Goal: Information Seeking & Learning: Find specific page/section

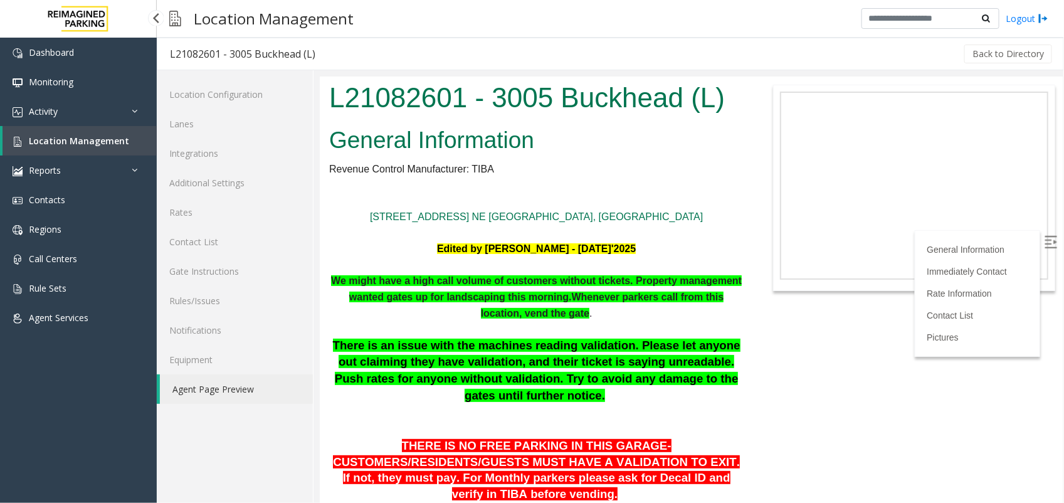
drag, startPoint x: 0, startPoint y: 0, endPoint x: 90, endPoint y: 151, distance: 175.2
click at [90, 151] on link "Location Management" at bounding box center [80, 140] width 154 height 29
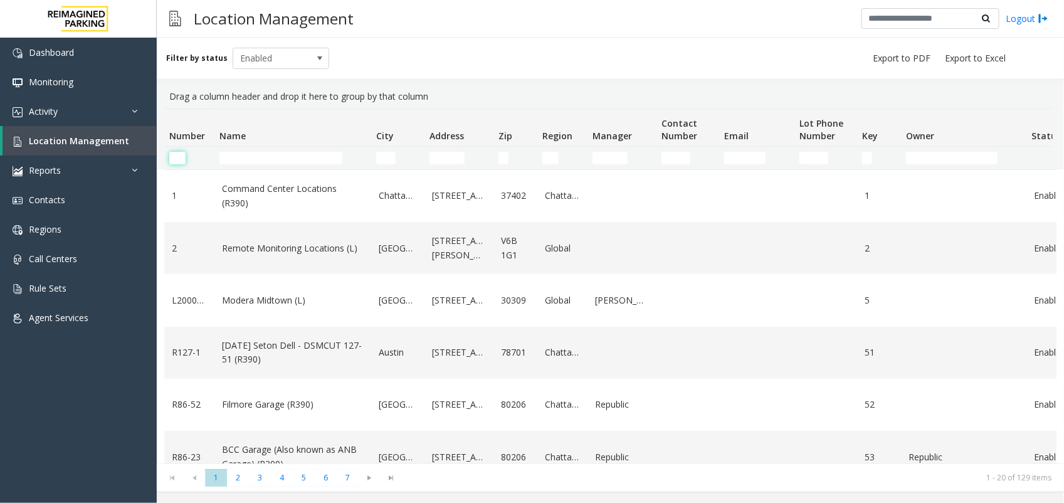
click at [178, 160] on input "Number Filter" at bounding box center [177, 158] width 16 height 13
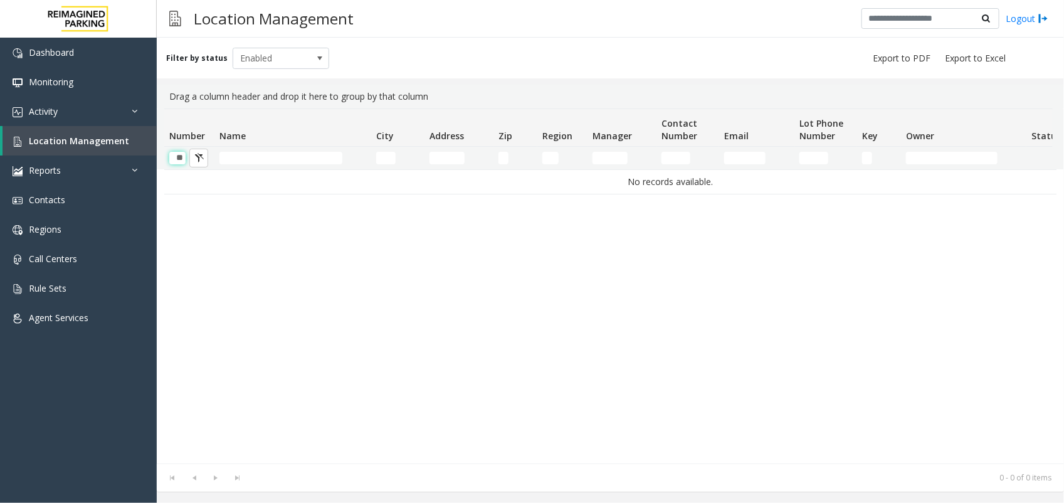
scroll to position [0, 1]
type input "*"
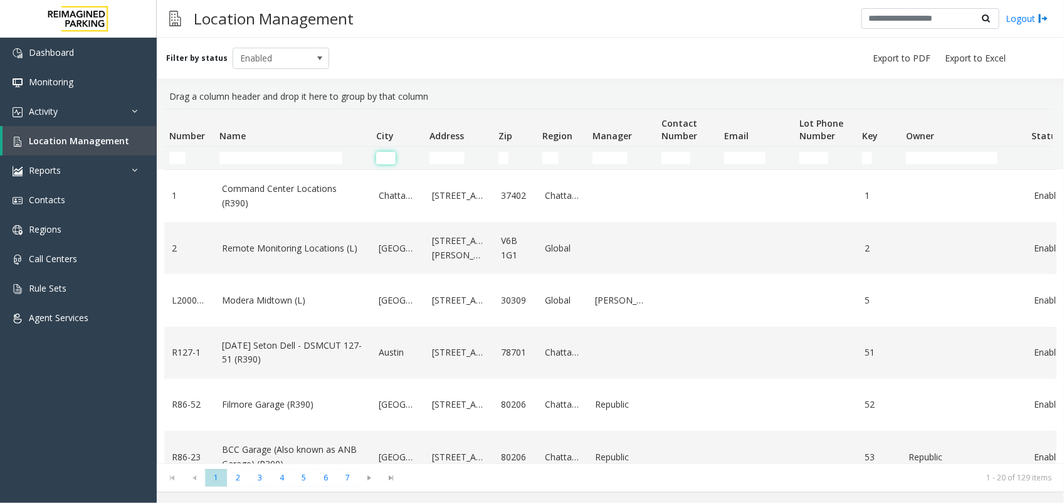
click at [388, 157] on input "City Filter" at bounding box center [385, 158] width 19 height 13
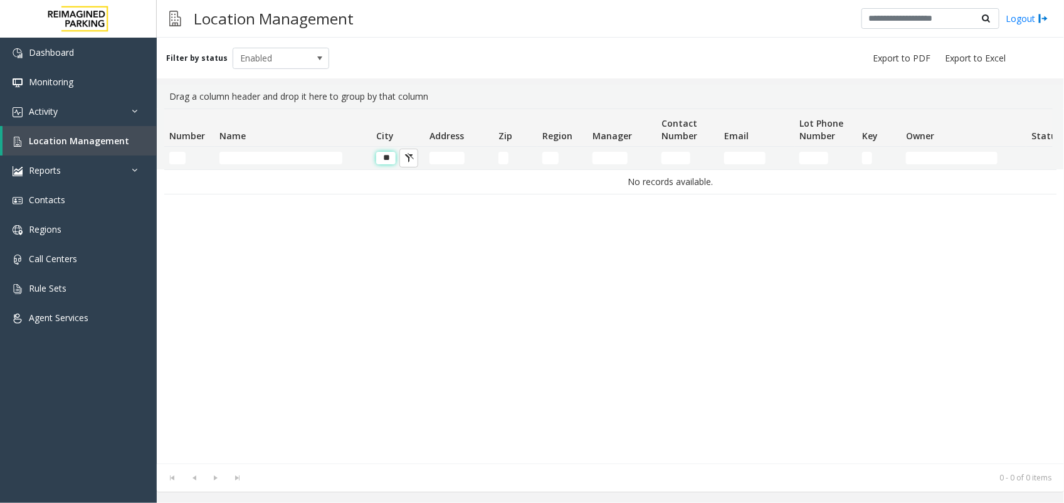
type input "*"
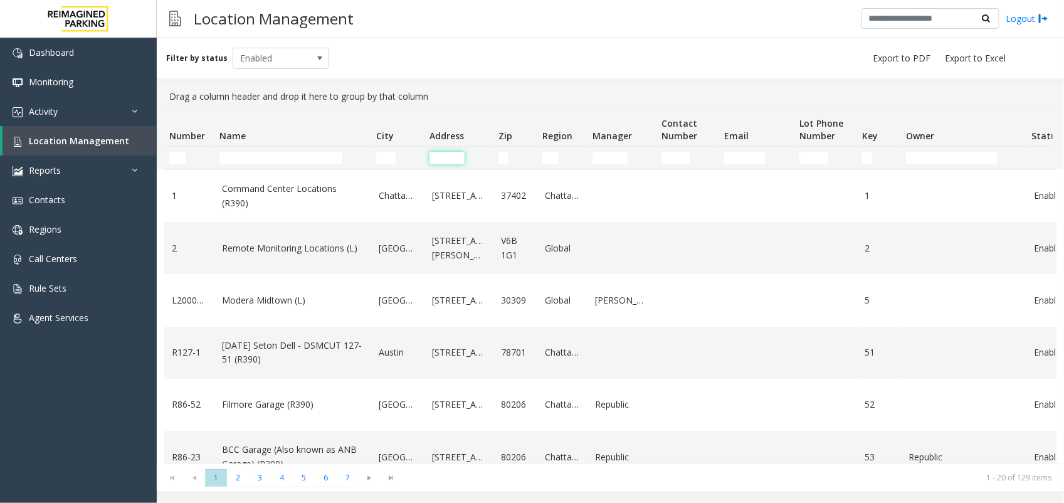
click at [438, 156] on input "Address Filter" at bounding box center [447, 158] width 35 height 13
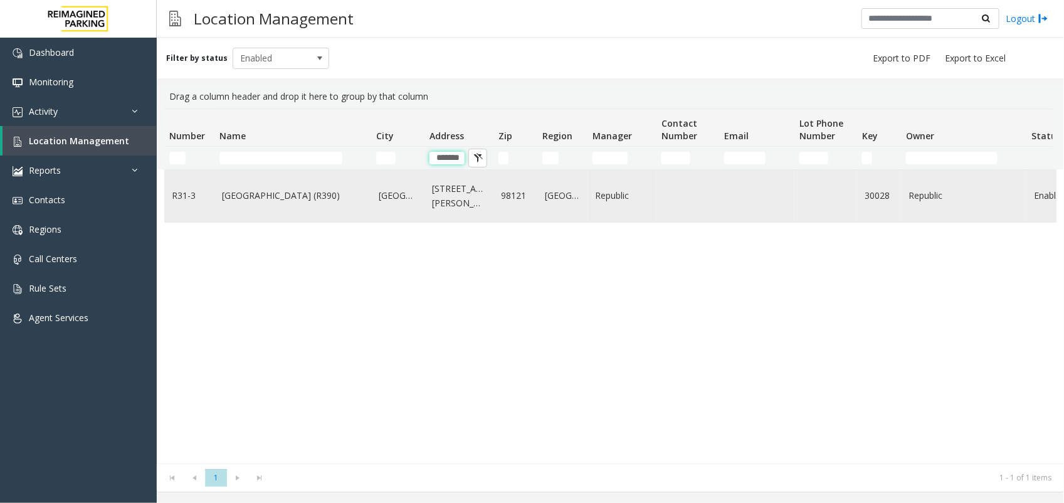
type input "*******"
click at [265, 193] on link "[GEOGRAPHIC_DATA] (R390)" at bounding box center [293, 196] width 142 height 14
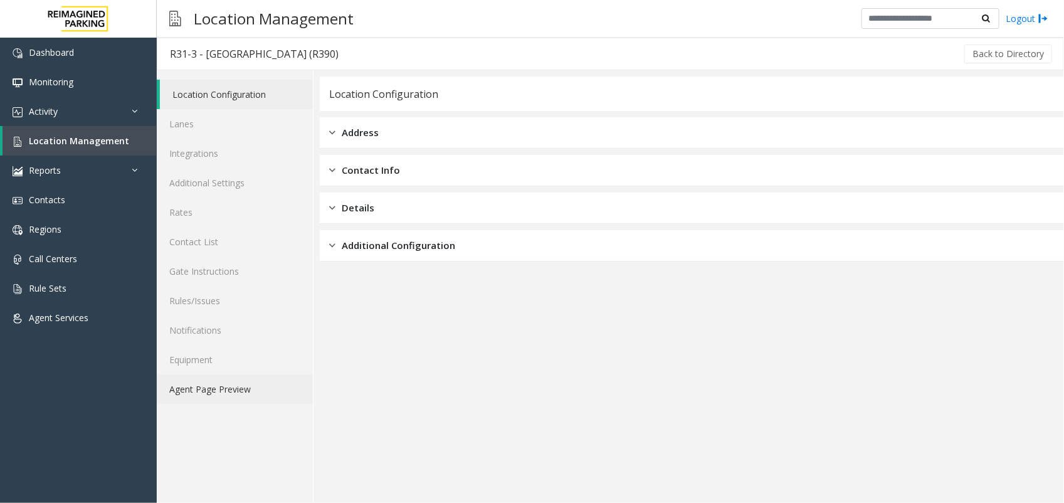
click at [233, 381] on link "Agent Page Preview" at bounding box center [235, 388] width 156 height 29
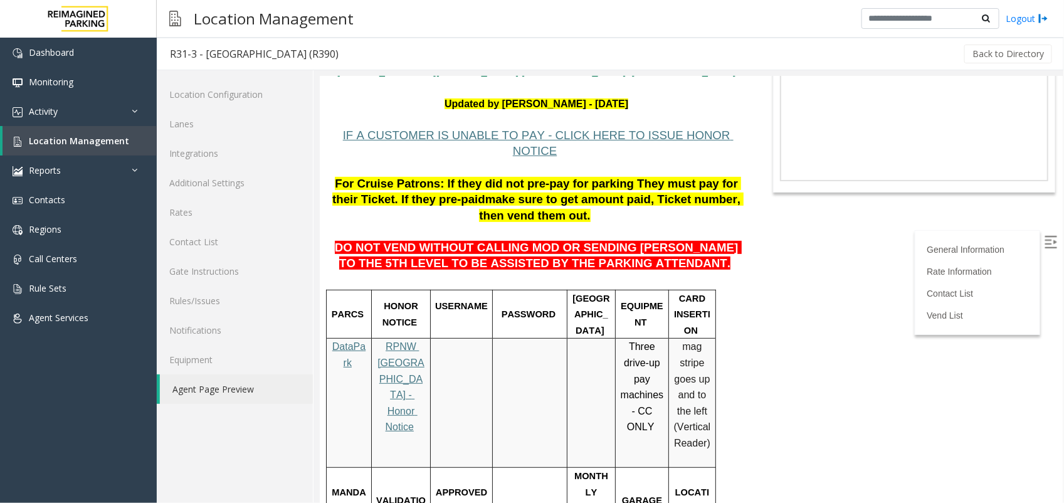
scroll to position [78, 0]
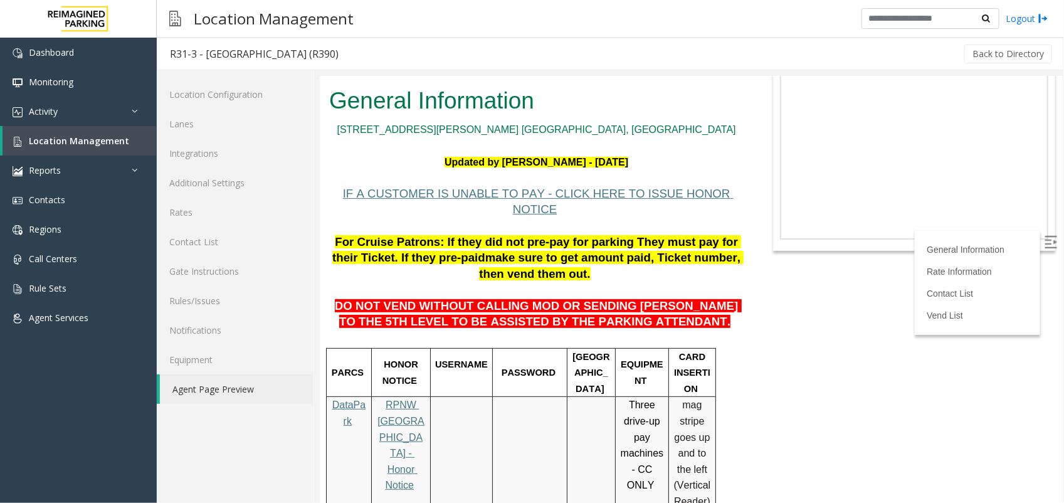
click at [769, 338] on body "R31-3 - [GEOGRAPHIC_DATA] (R390) General Information [STREET_ADDRESS][PERSON_NA…" at bounding box center [690, 210] width 743 height 427
click at [55, 137] on span "Location Management" at bounding box center [79, 141] width 100 height 12
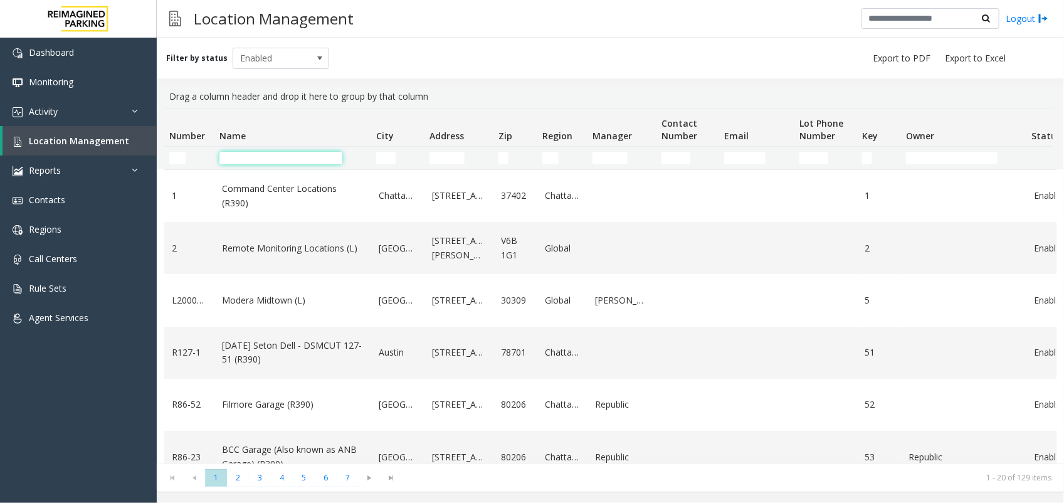
click at [229, 161] on input "Name Filter" at bounding box center [281, 158] width 123 height 13
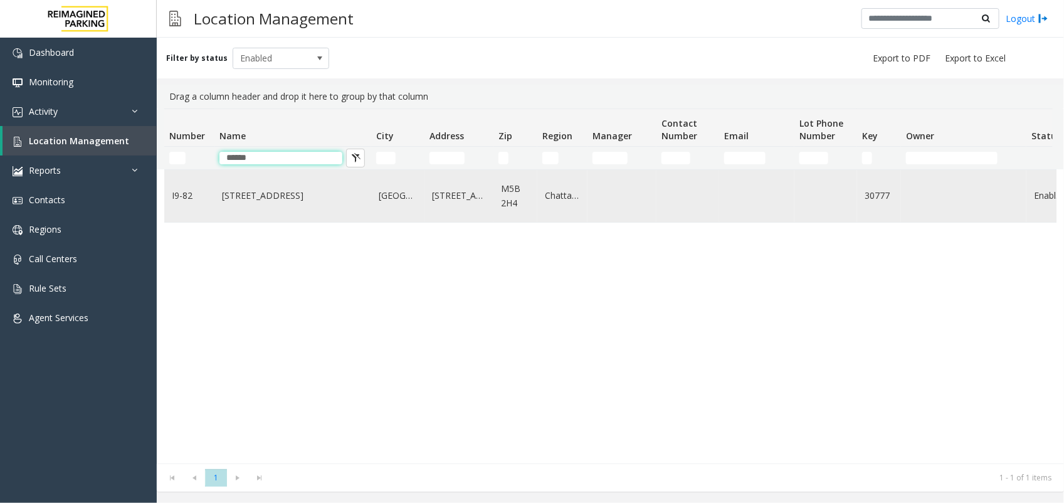
type input "******"
click at [226, 201] on link "[STREET_ADDRESS]" at bounding box center [293, 196] width 142 height 14
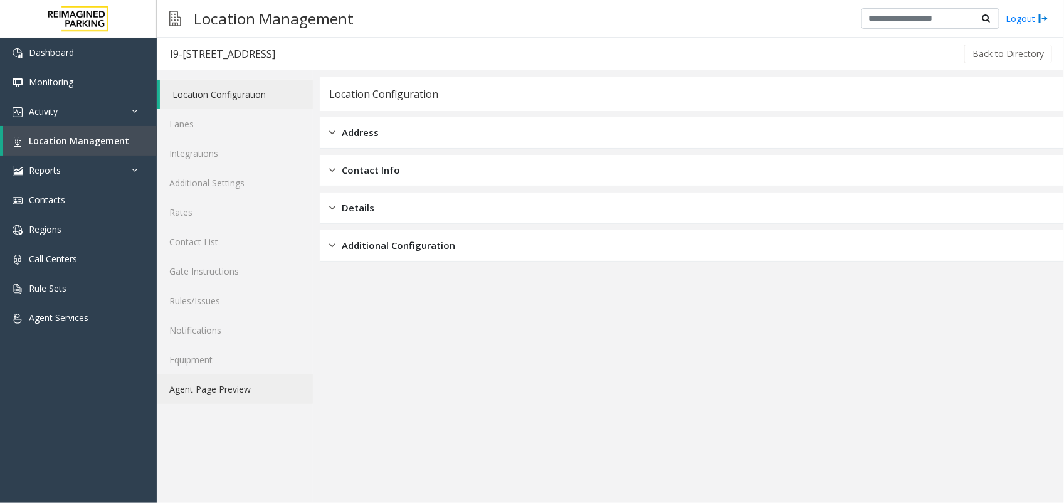
click at [243, 396] on link "Agent Page Preview" at bounding box center [235, 388] width 156 height 29
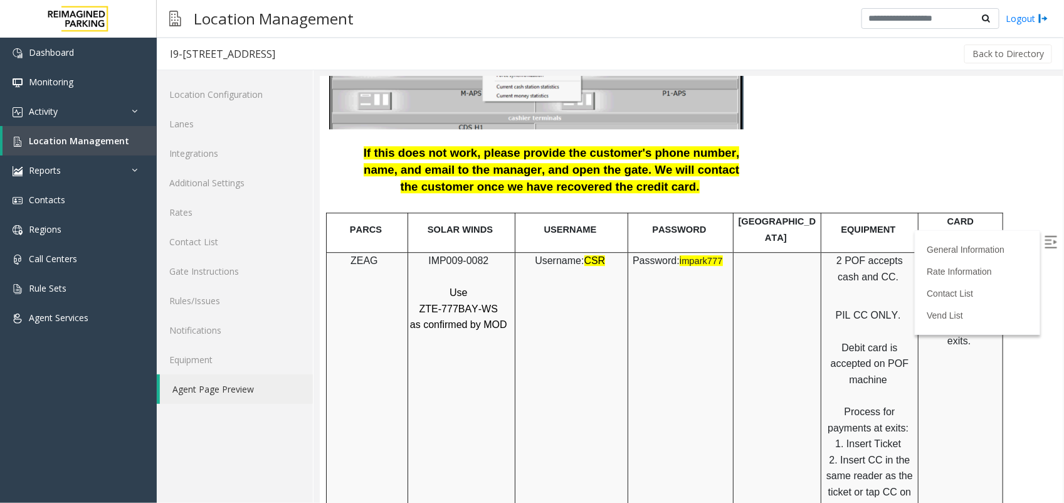
scroll to position [1568, 0]
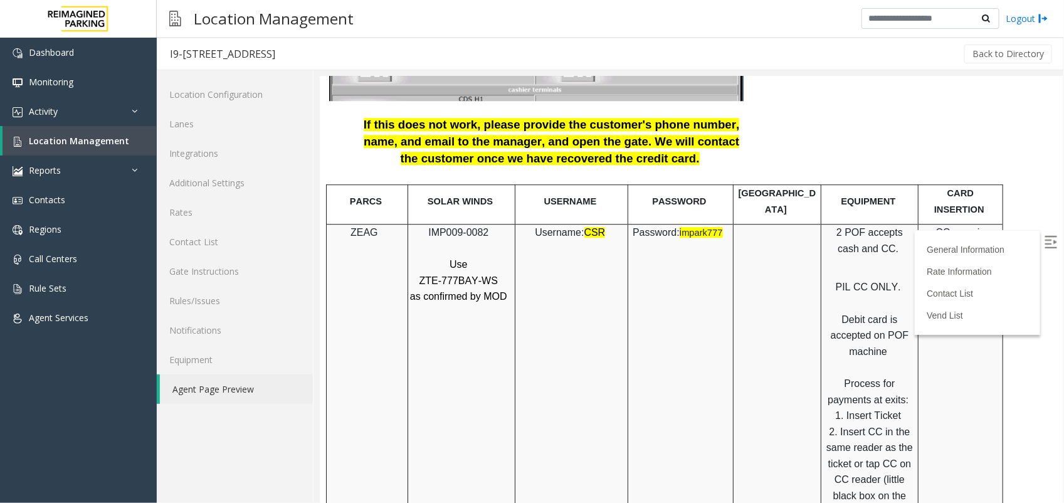
click at [1044, 242] on img at bounding box center [1050, 241] width 13 height 13
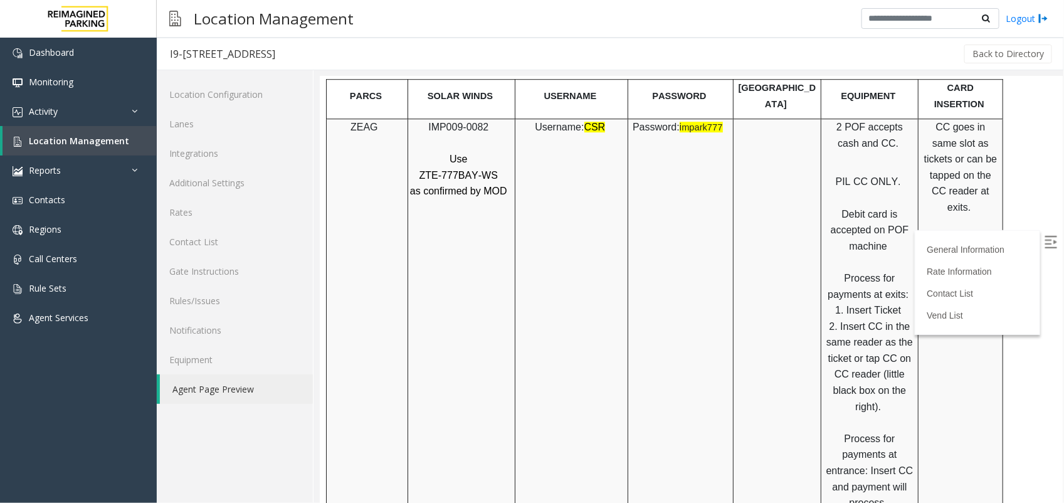
scroll to position [1647, 0]
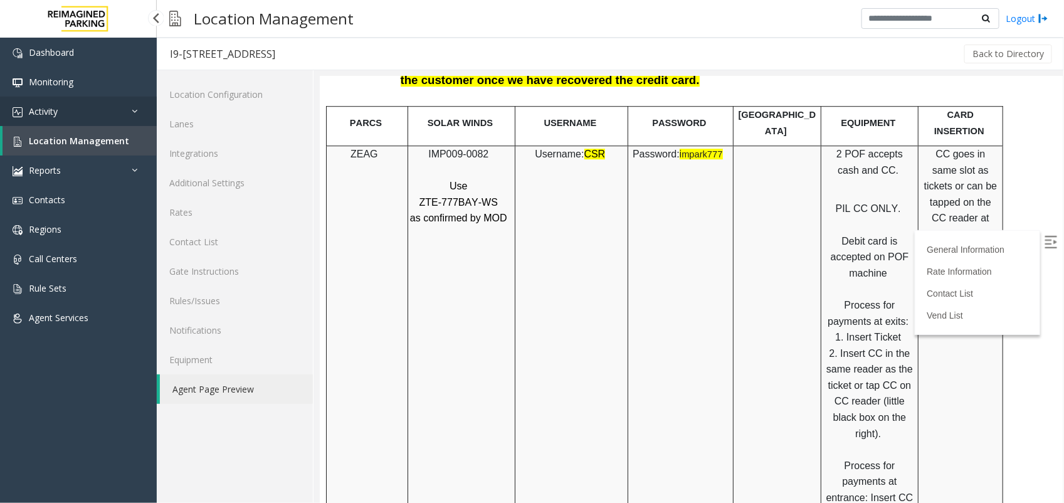
click at [57, 105] on span "Activity" at bounding box center [43, 111] width 29 height 12
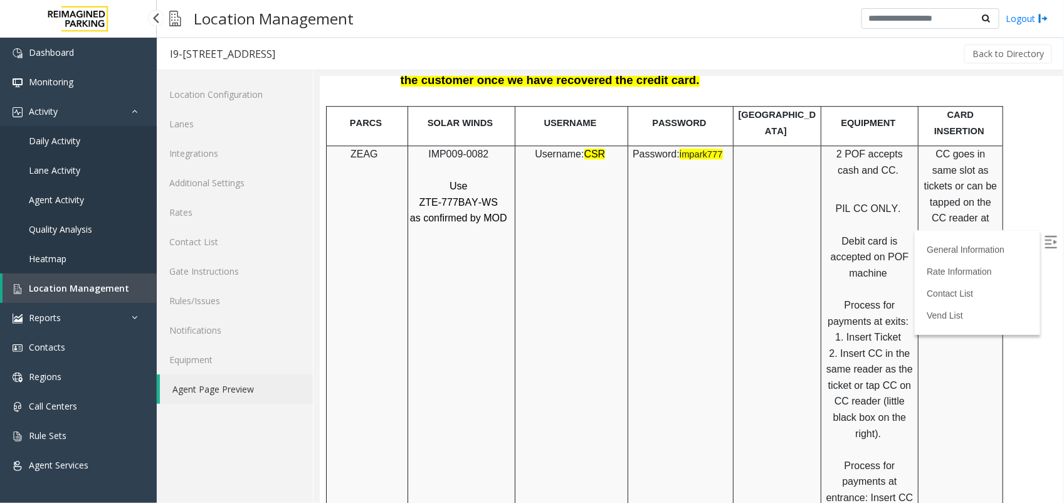
click at [77, 194] on span "Agent Activity" at bounding box center [56, 200] width 55 height 12
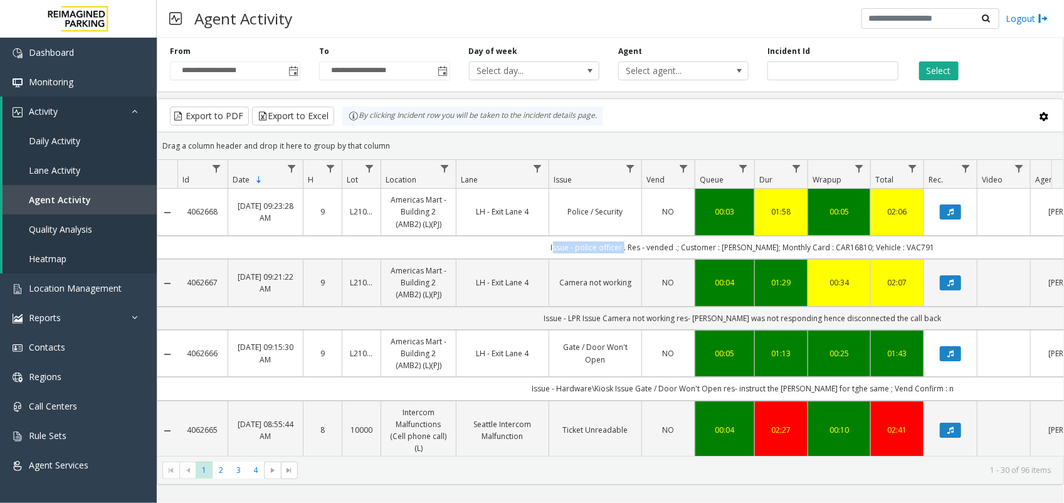
drag, startPoint x: 615, startPoint y: 248, endPoint x: 541, endPoint y: 251, distance: 73.4
click at [541, 251] on td "Issue - police officer . Res - vended .; Customer : [PERSON_NAME]; Monthly Card…" at bounding box center [743, 247] width 1131 height 23
drag, startPoint x: 621, startPoint y: 245, endPoint x: 667, endPoint y: 248, distance: 45.9
click at [667, 248] on td "Issue - police officer . Res - vended .; Customer : [PERSON_NAME]; Monthly Card…" at bounding box center [743, 247] width 1131 height 23
drag, startPoint x: 667, startPoint y: 248, endPoint x: 720, endPoint y: 243, distance: 53.5
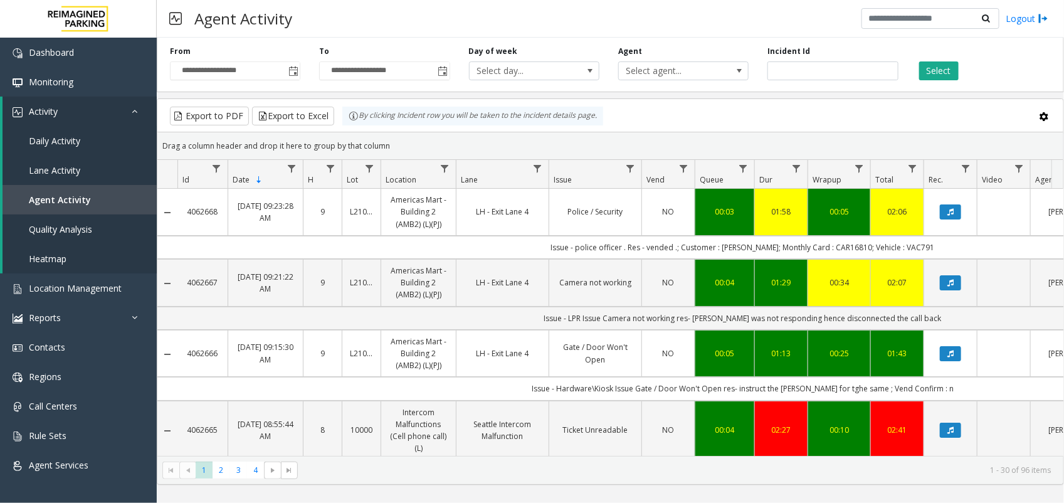
click at [720, 243] on td "Issue - police officer . Res - vended .; Customer : [PERSON_NAME]; Monthly Card…" at bounding box center [743, 247] width 1131 height 23
drag, startPoint x: 713, startPoint y: 245, endPoint x: 787, endPoint y: 257, distance: 75.7
click at [787, 257] on td "Issue - police officer . Res - vended .; Customer : [PERSON_NAME]; Monthly Card…" at bounding box center [743, 247] width 1131 height 23
copy td "[PERSON_NAME]"
copy td "CAR16810;"
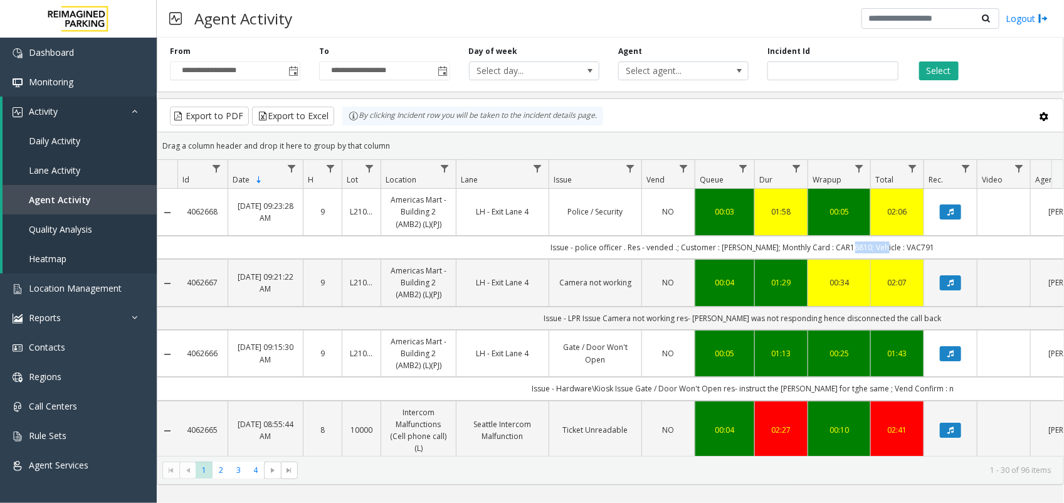
drag, startPoint x: 844, startPoint y: 252, endPoint x: 882, endPoint y: 250, distance: 37.7
click at [882, 250] on td "Issue - police officer . Res - vended .; Customer : [PERSON_NAME]; Monthly Card…" at bounding box center [743, 247] width 1131 height 23
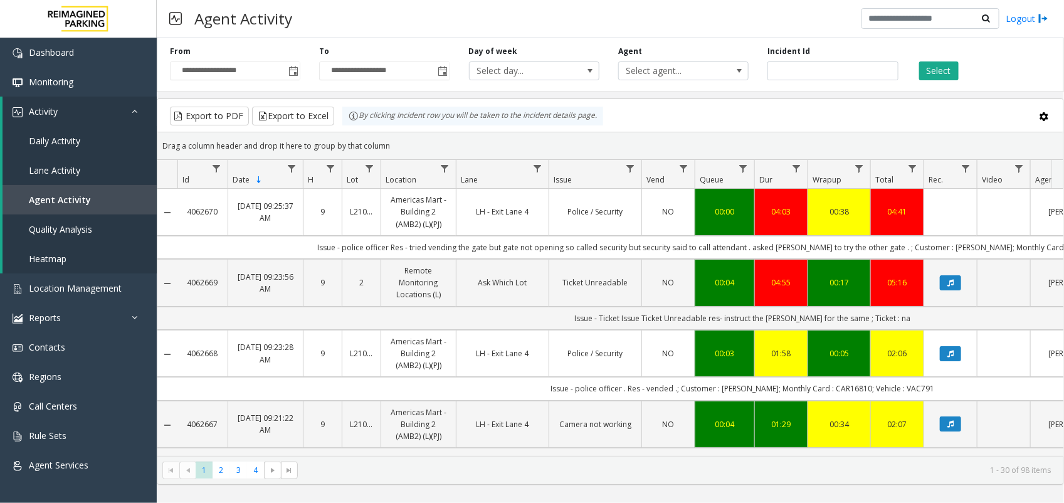
scroll to position [78, 0]
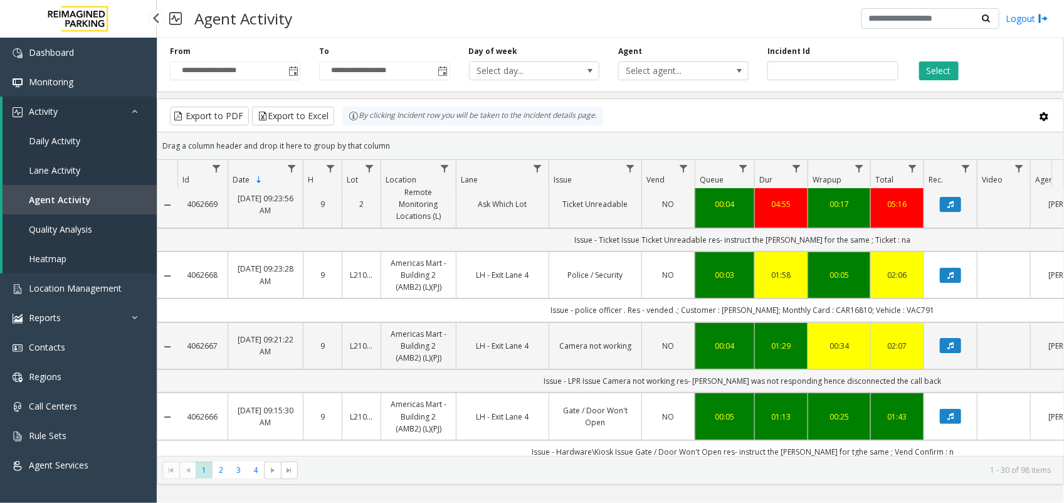
click at [77, 194] on span "Agent Activity" at bounding box center [60, 200] width 62 height 12
click at [110, 290] on span "Location Management" at bounding box center [75, 288] width 93 height 12
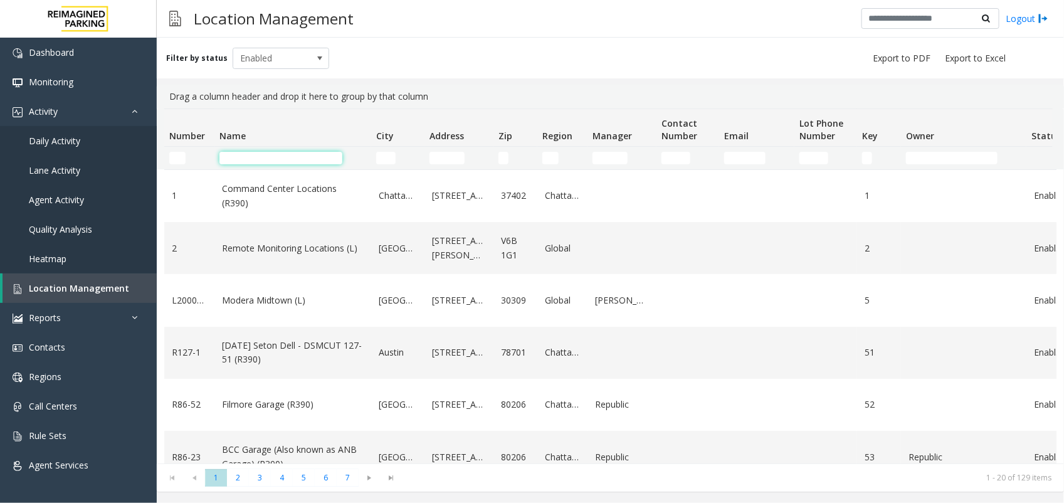
click at [245, 157] on input "Name Filter" at bounding box center [281, 158] width 123 height 13
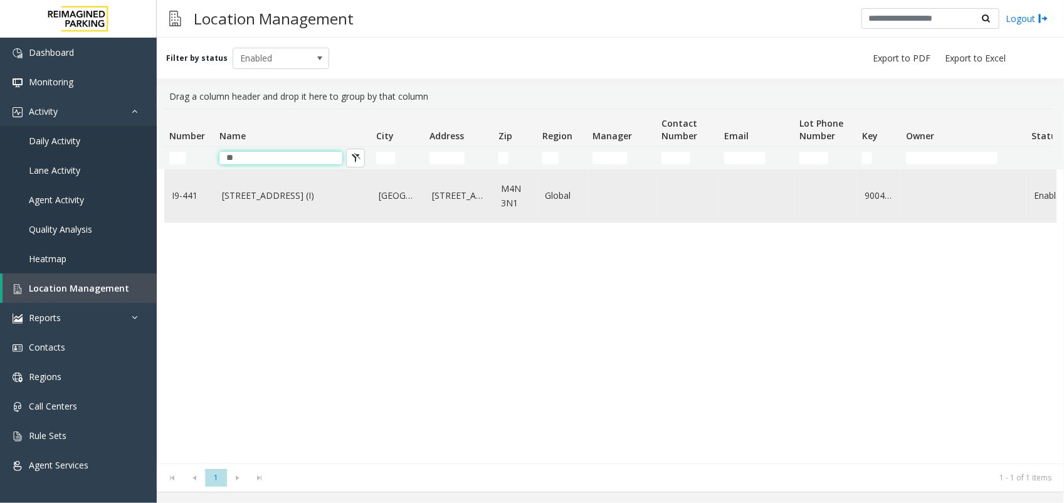
type input "*"
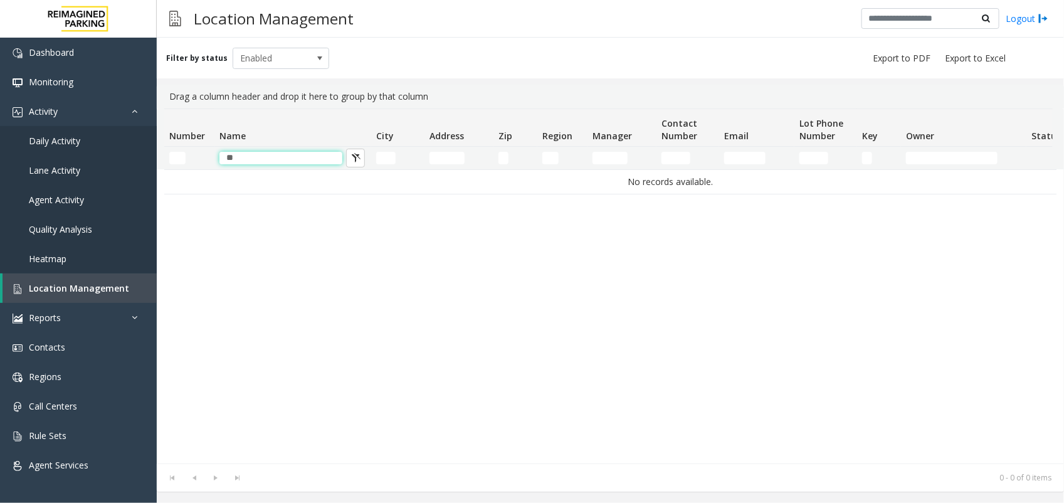
type input "*"
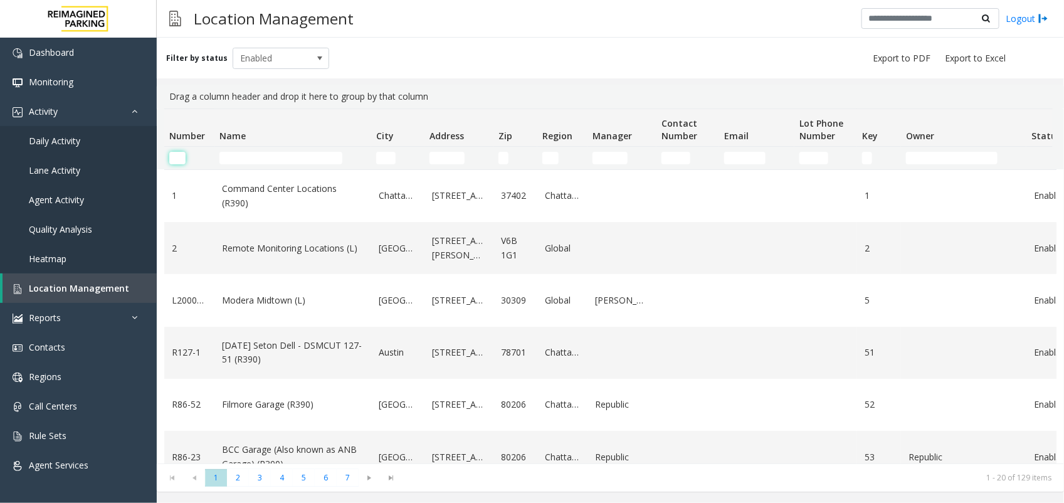
click at [180, 163] on input "Number Filter" at bounding box center [177, 158] width 16 height 13
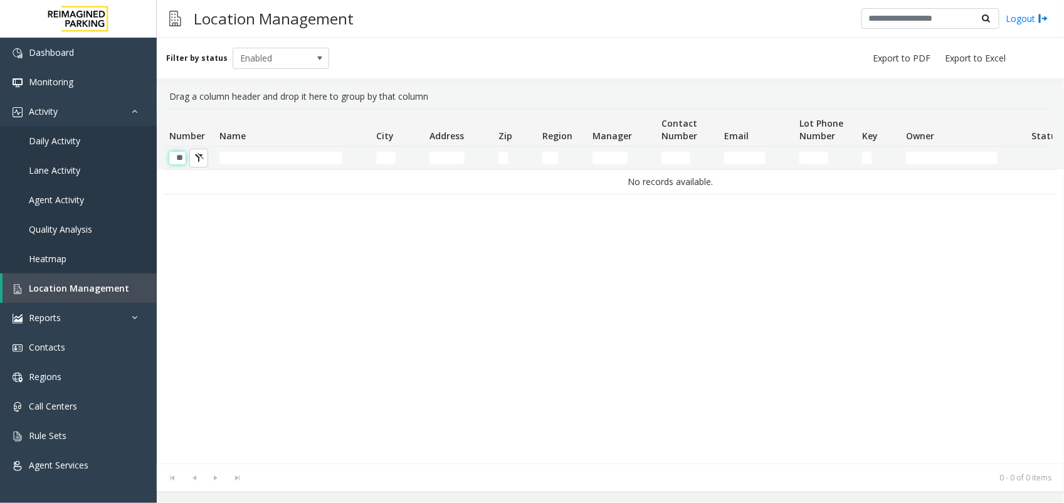
scroll to position [0, 1]
type input "*"
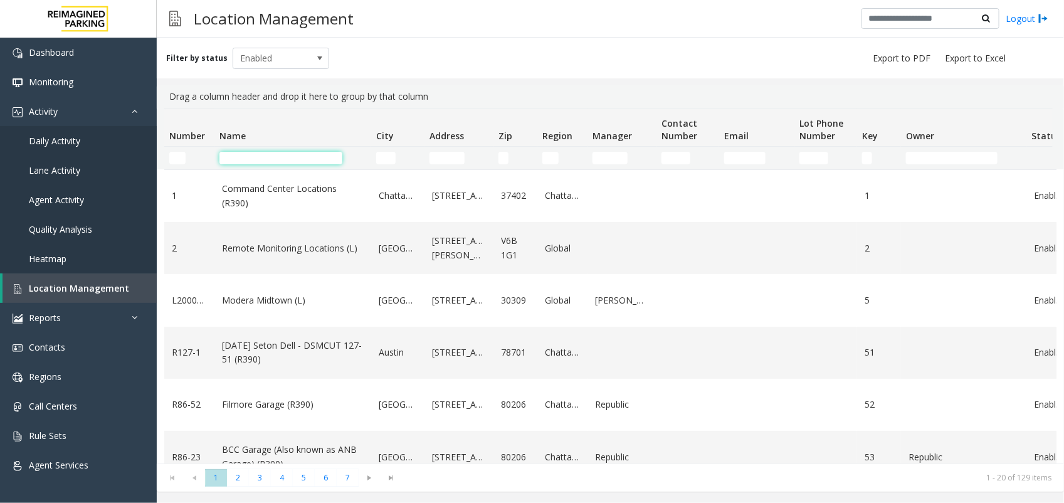
click at [290, 157] on input "Name Filter" at bounding box center [281, 158] width 123 height 13
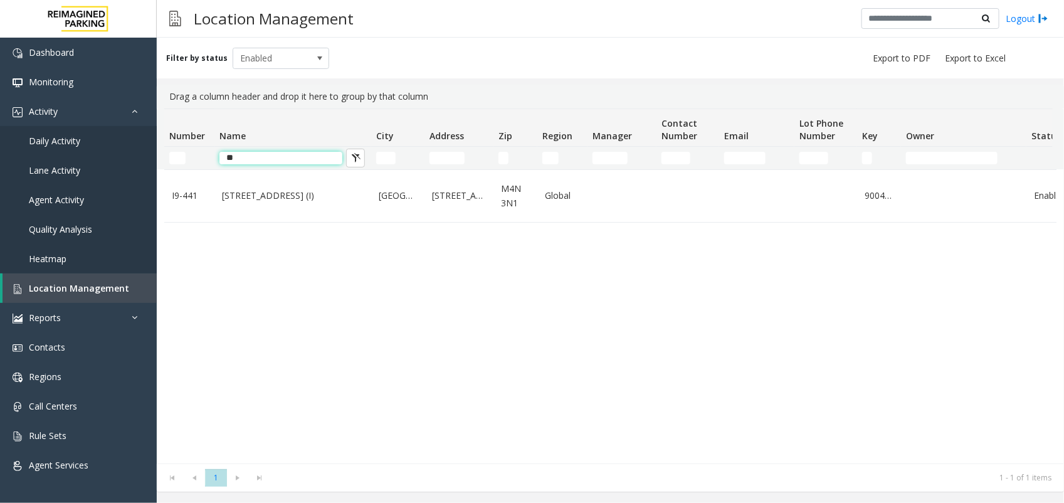
type input "*"
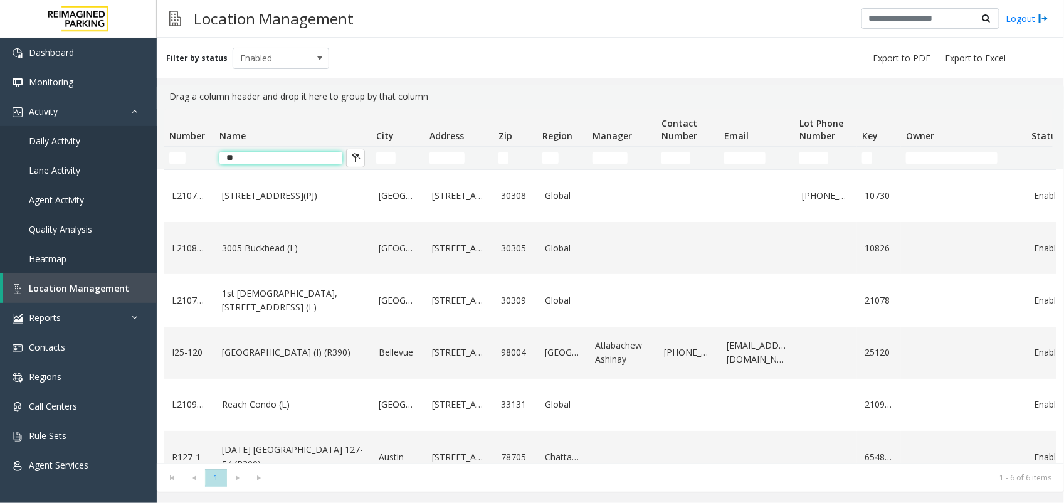
click at [256, 152] on input "**" at bounding box center [281, 158] width 123 height 13
type input "*"
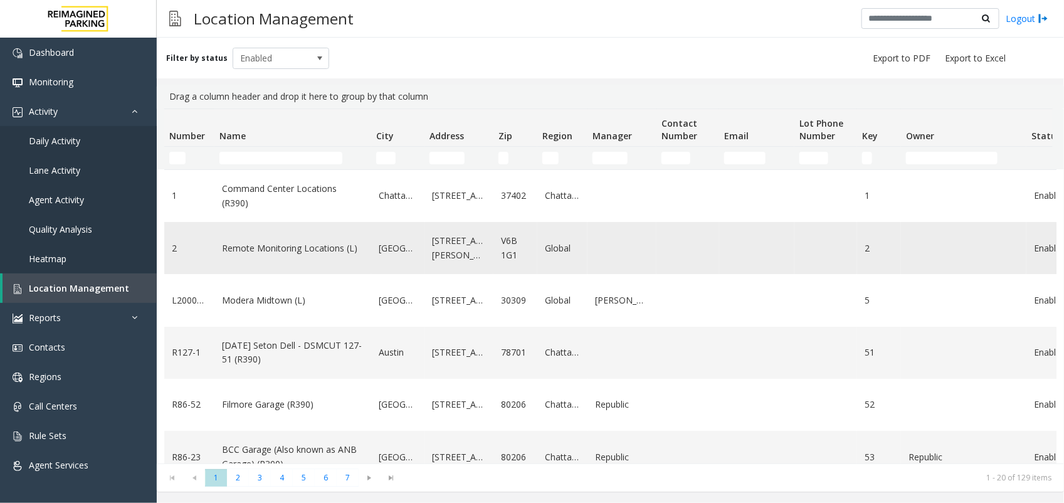
click at [272, 262] on td "Remote Monitoring Locations (L)" at bounding box center [293, 248] width 157 height 52
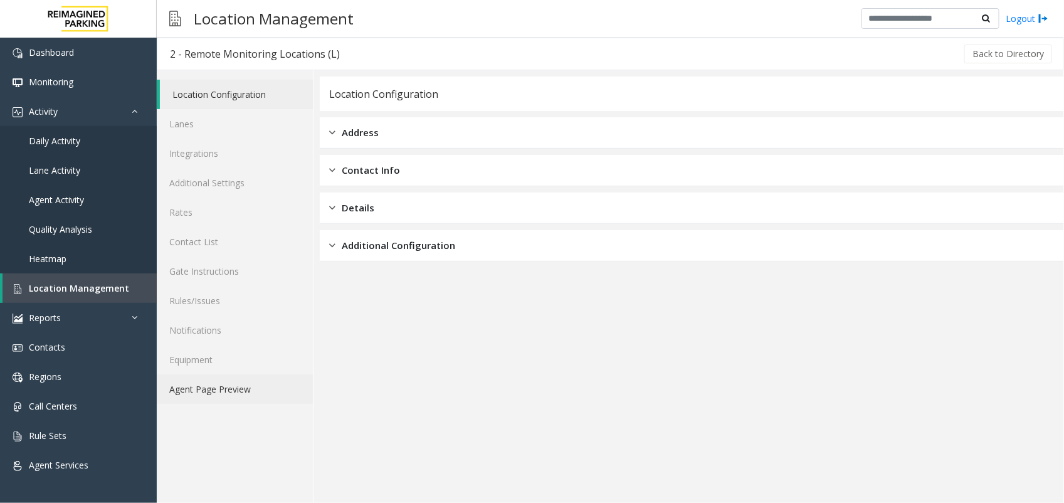
click at [249, 391] on link "Agent Page Preview" at bounding box center [235, 388] width 156 height 29
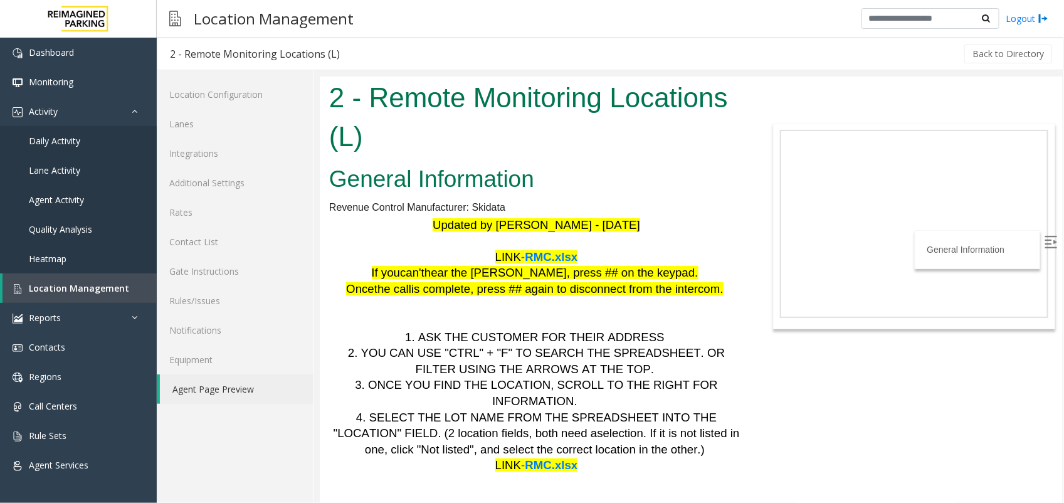
click at [548, 252] on span "RMC.xlsx" at bounding box center [550, 256] width 53 height 13
click at [550, 458] on span "RMC.xlsx" at bounding box center [550, 464] width 53 height 13
click at [92, 290] on span "Location Management" at bounding box center [79, 288] width 100 height 12
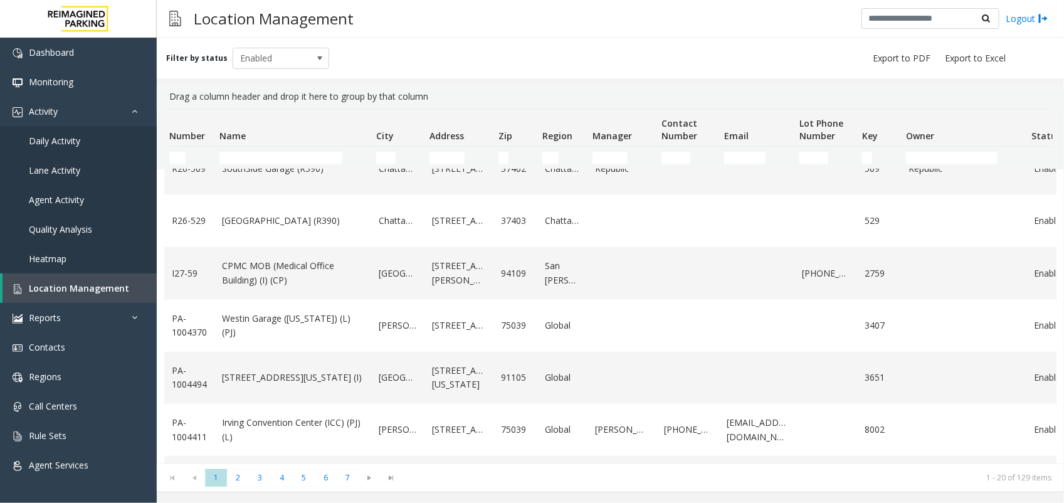
scroll to position [763, 0]
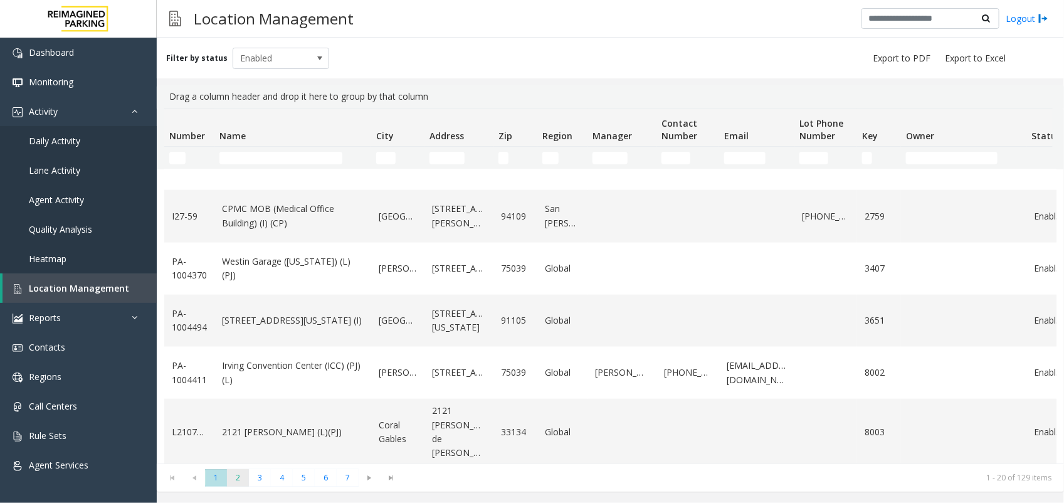
click at [238, 477] on span "2" at bounding box center [238, 477] width 22 height 17
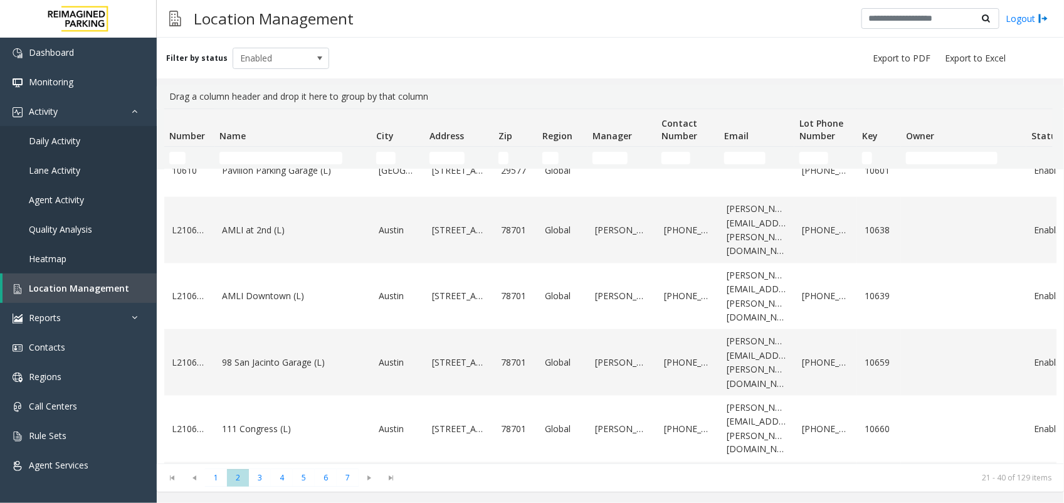
scroll to position [791, 0]
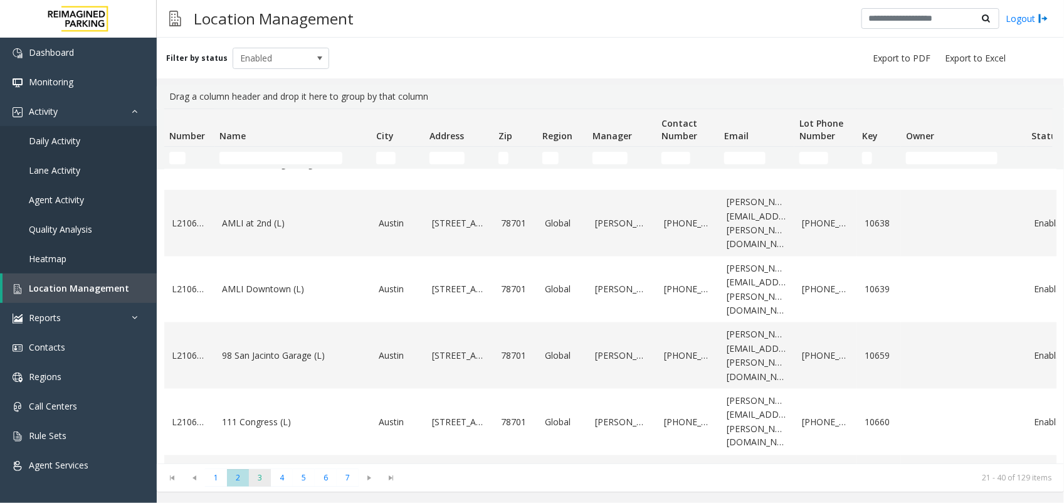
click at [258, 478] on span "3" at bounding box center [260, 477] width 22 height 17
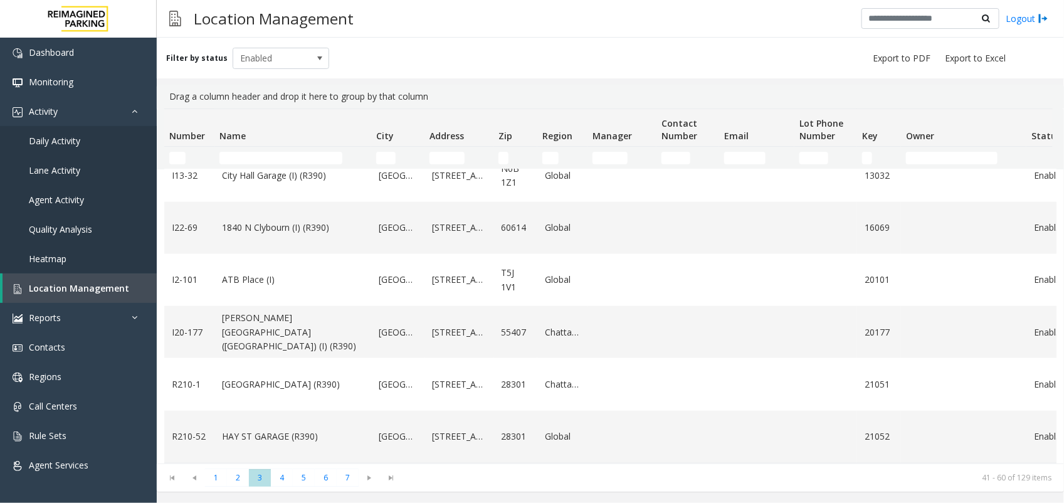
scroll to position [833, 0]
click at [284, 472] on span "4" at bounding box center [282, 477] width 22 height 17
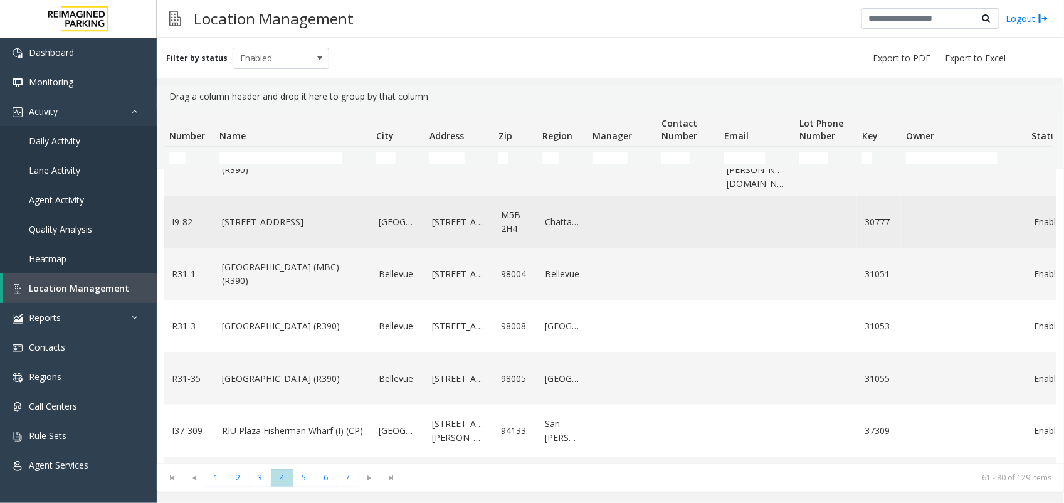
scroll to position [791, 0]
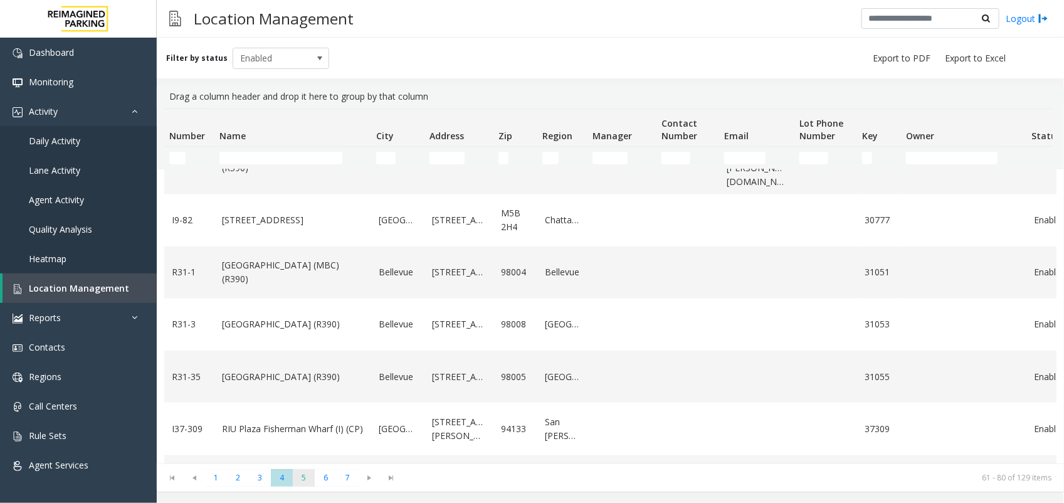
click at [305, 475] on span "5" at bounding box center [304, 477] width 22 height 17
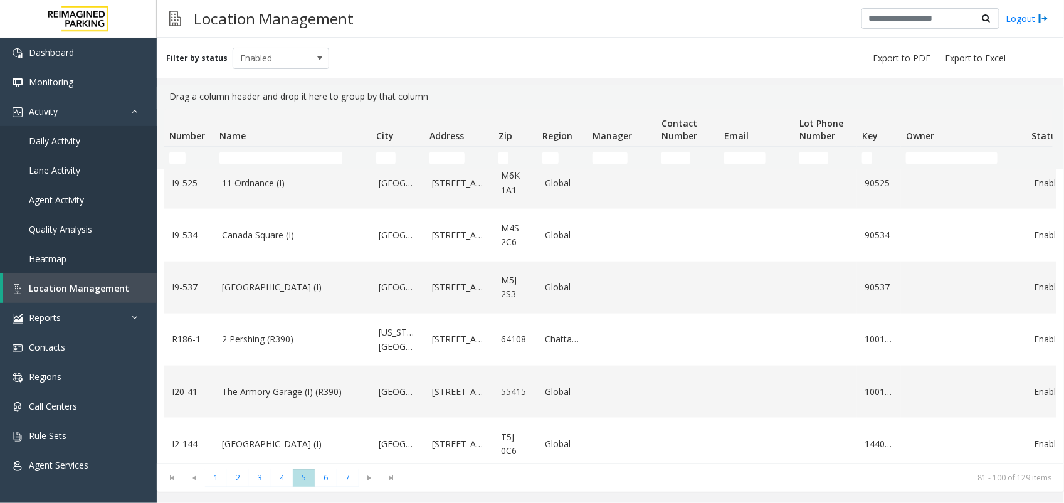
scroll to position [763, 0]
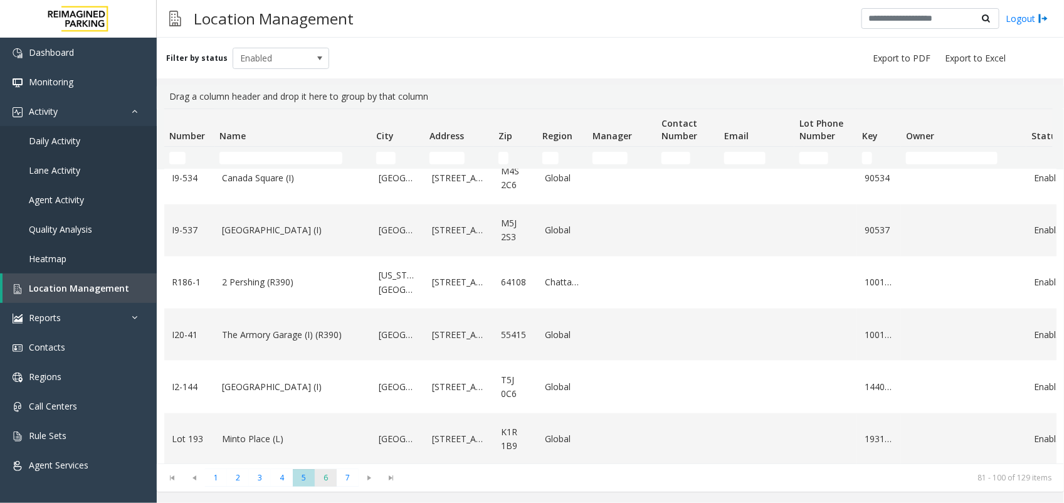
click at [331, 479] on span "6" at bounding box center [326, 477] width 22 height 17
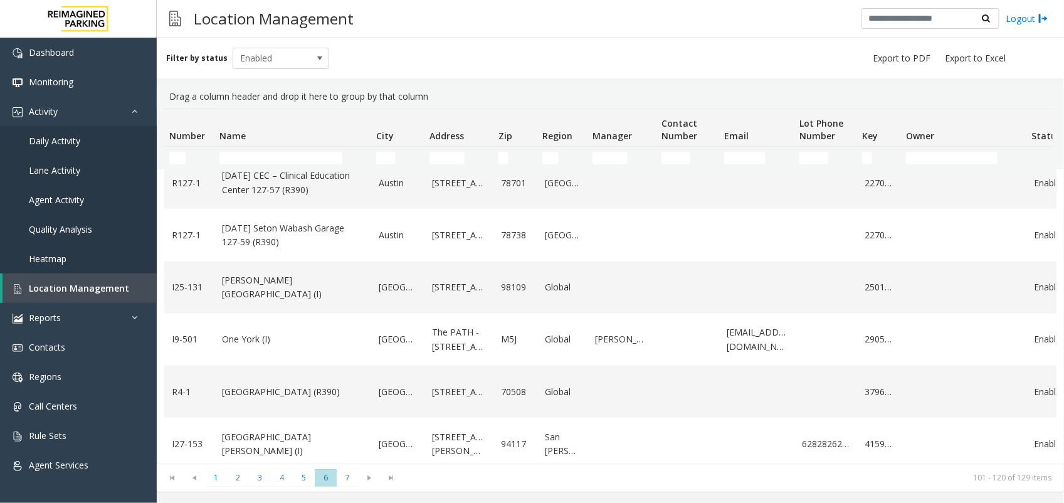
scroll to position [777, 0]
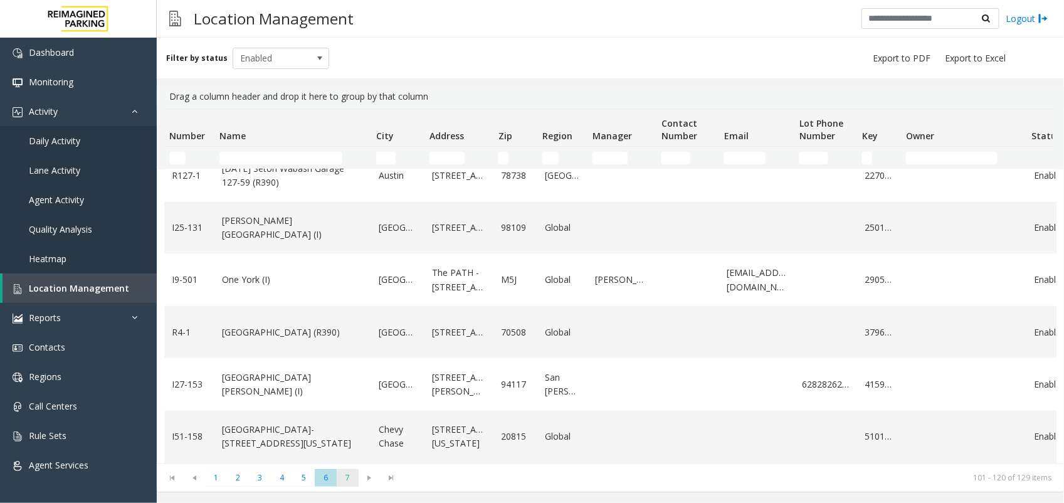
click at [347, 477] on span "7" at bounding box center [348, 477] width 22 height 17
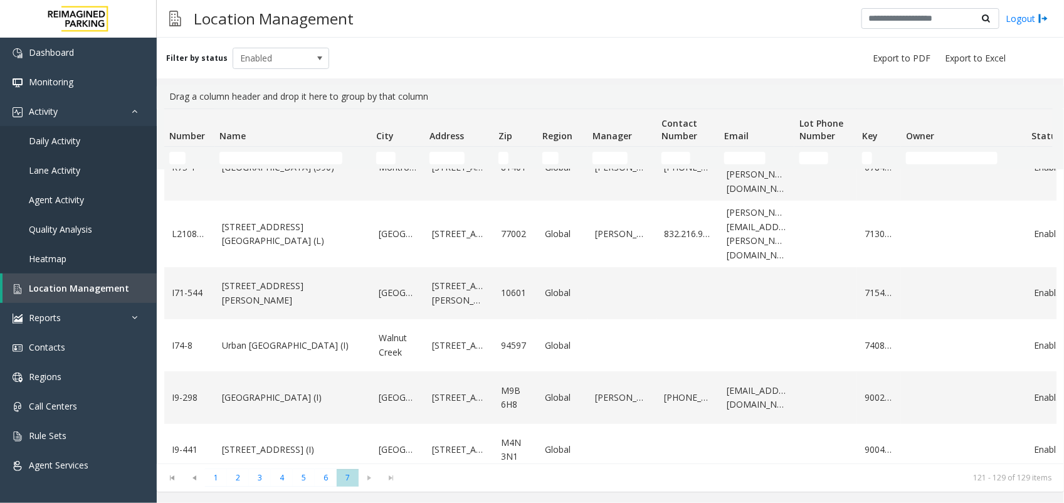
scroll to position [203, 0]
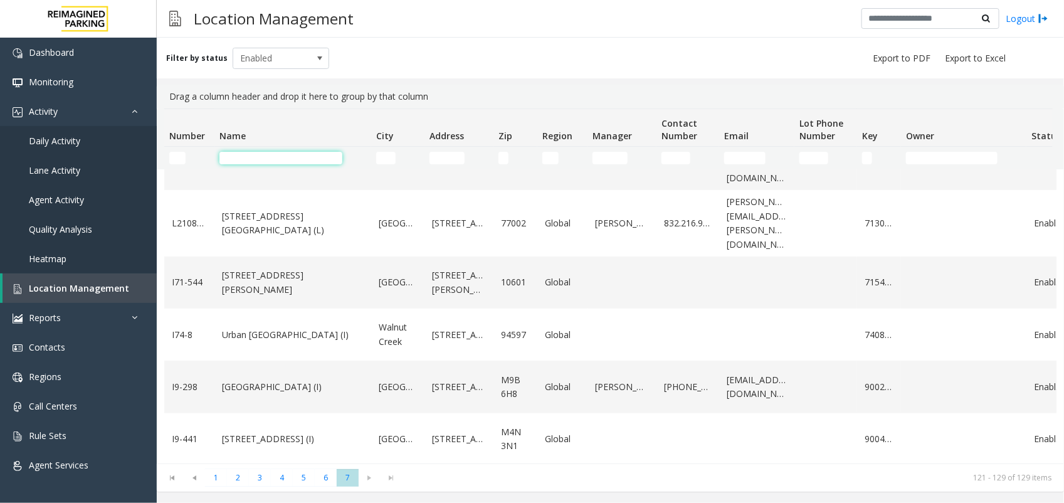
click at [263, 156] on input "Name Filter" at bounding box center [281, 158] width 123 height 13
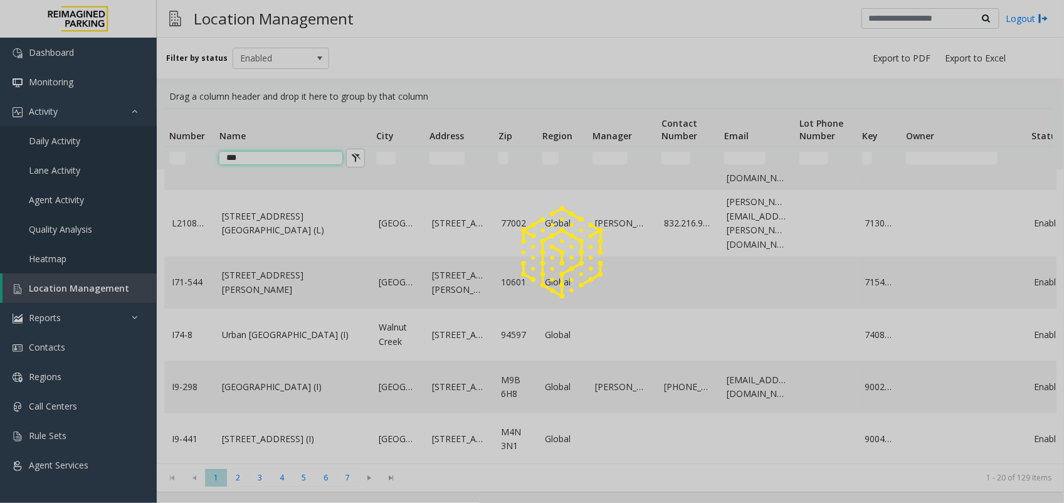
scroll to position [0, 0]
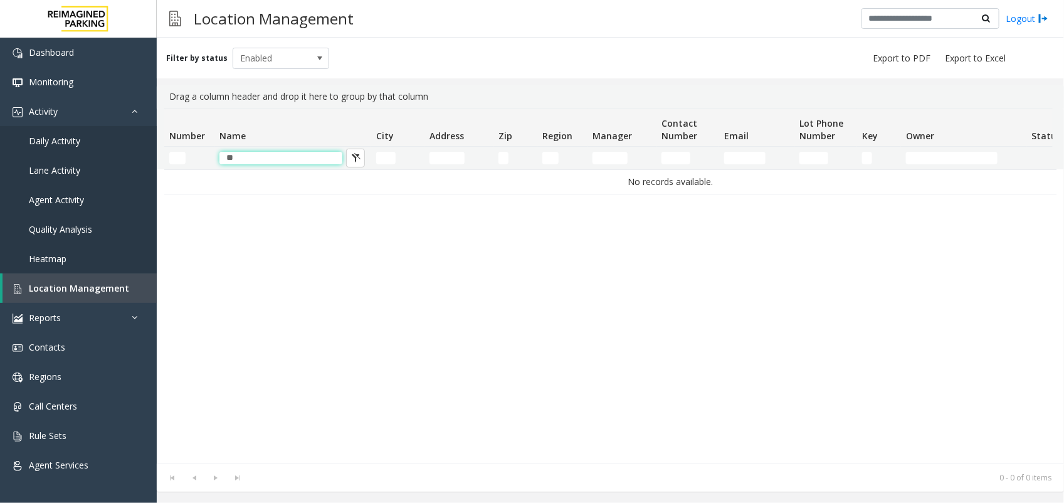
type input "*"
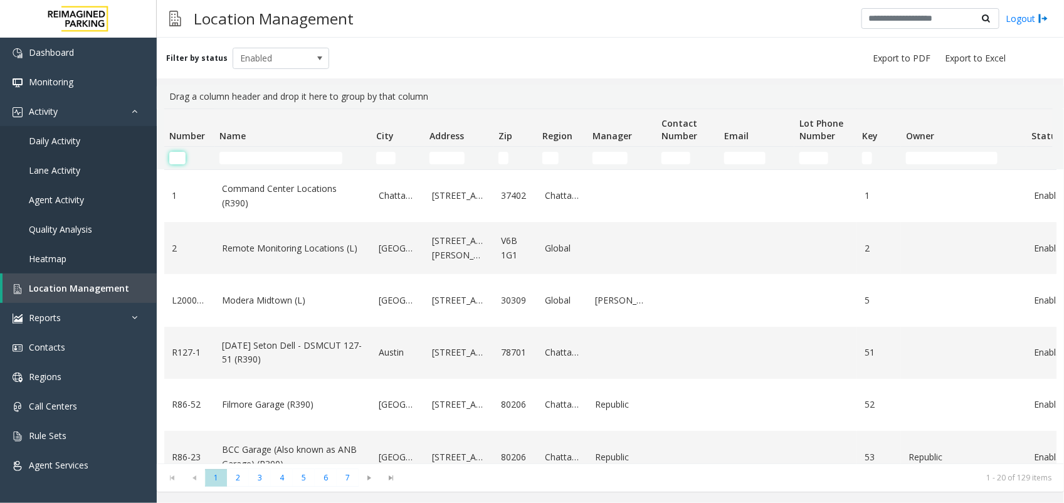
click at [179, 160] on input "Number Filter" at bounding box center [177, 158] width 16 height 13
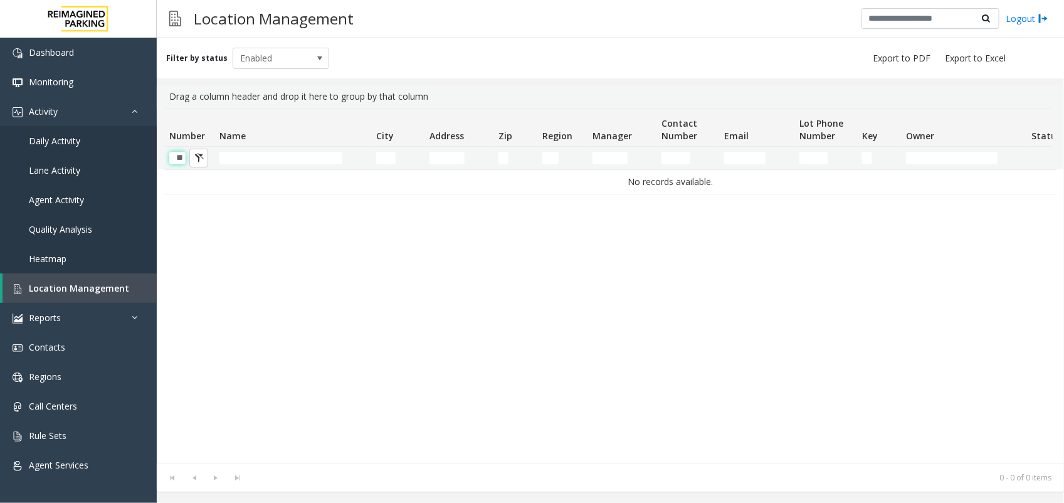
scroll to position [0, 1]
type input "*"
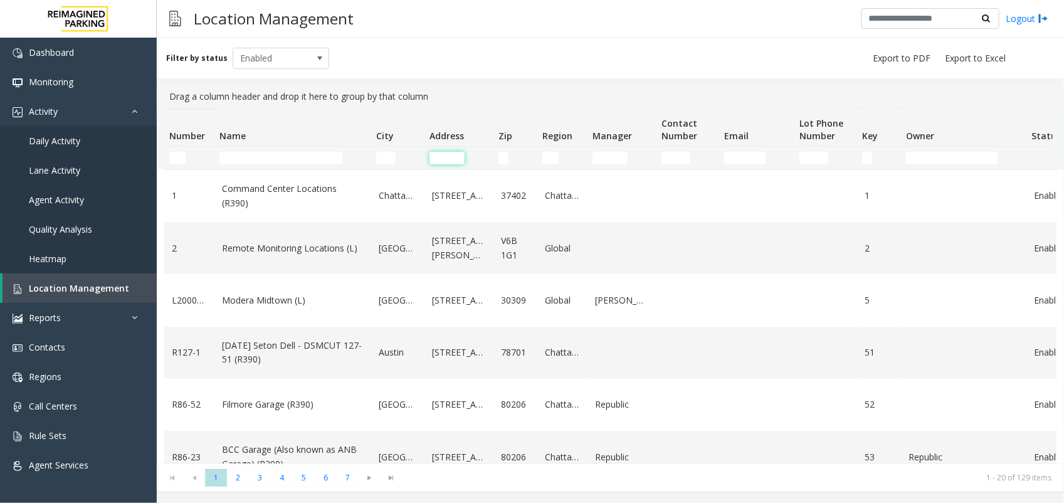
click at [442, 159] on input "Address Filter" at bounding box center [447, 158] width 35 height 13
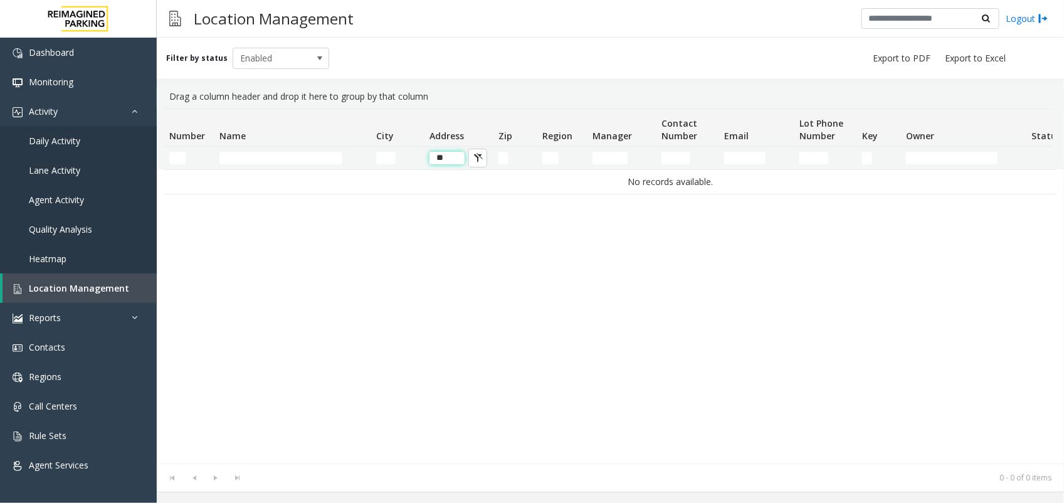
type input "*"
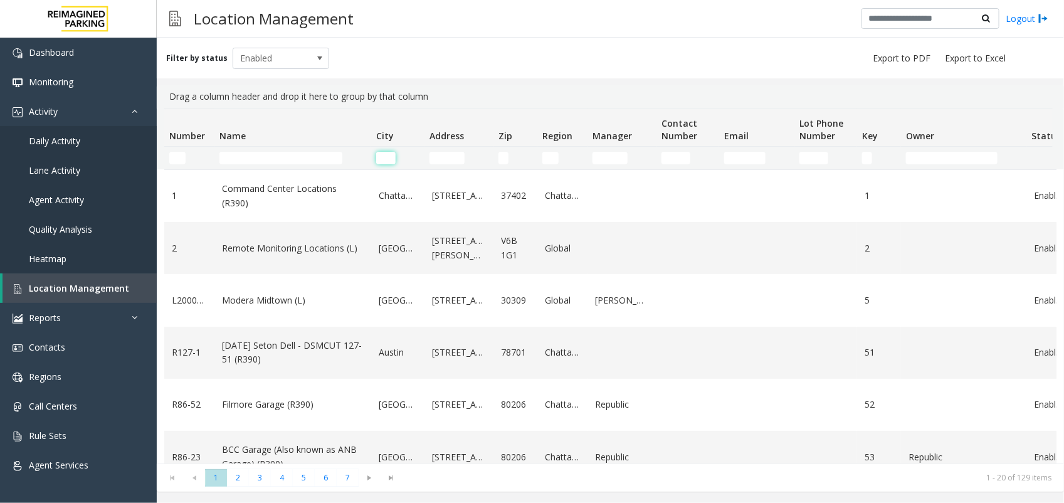
click at [381, 156] on input "City Filter" at bounding box center [385, 158] width 19 height 13
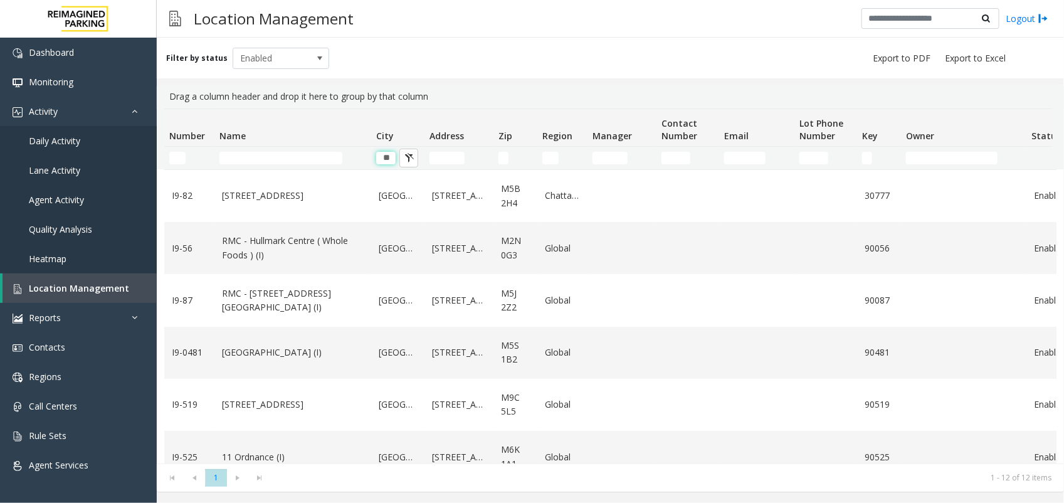
type input "*"
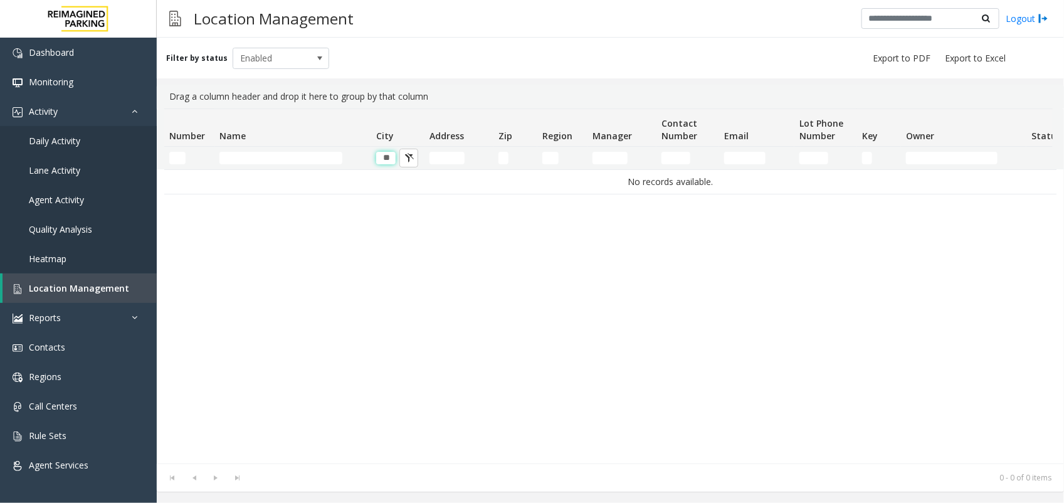
type input "*"
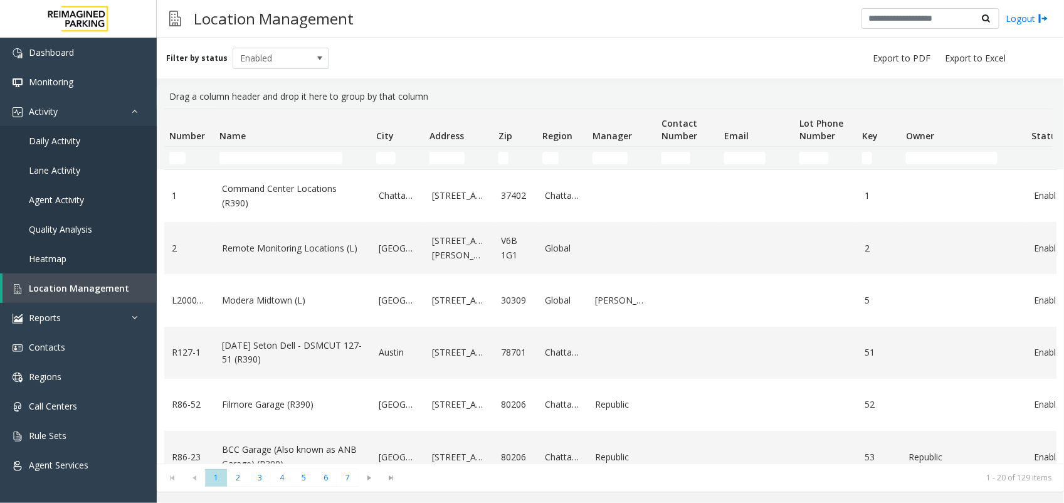
click at [273, 151] on td "Name Filter" at bounding box center [293, 158] width 157 height 23
click at [260, 152] on input "Name Filter" at bounding box center [281, 158] width 123 height 13
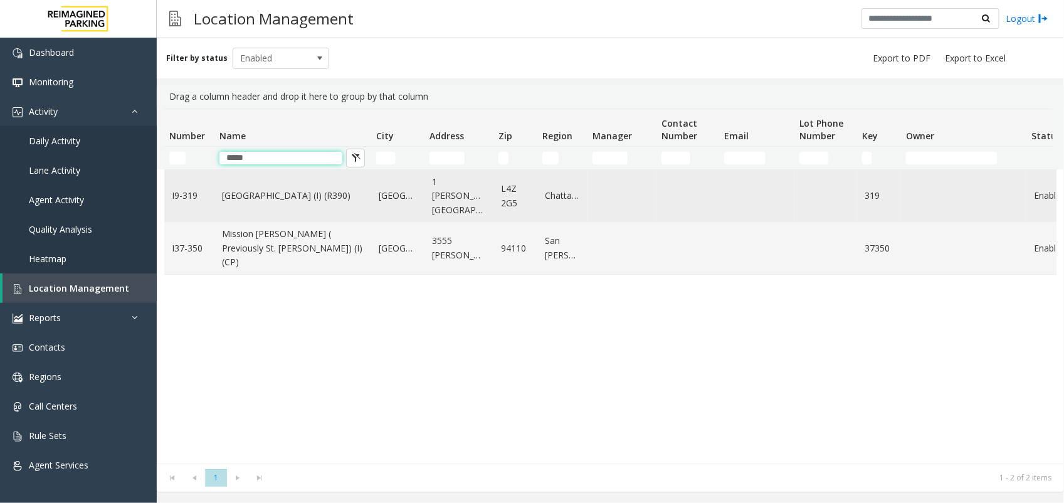
type input "*****"
click at [228, 203] on link "[GEOGRAPHIC_DATA] (I) (R390)" at bounding box center [293, 196] width 142 height 14
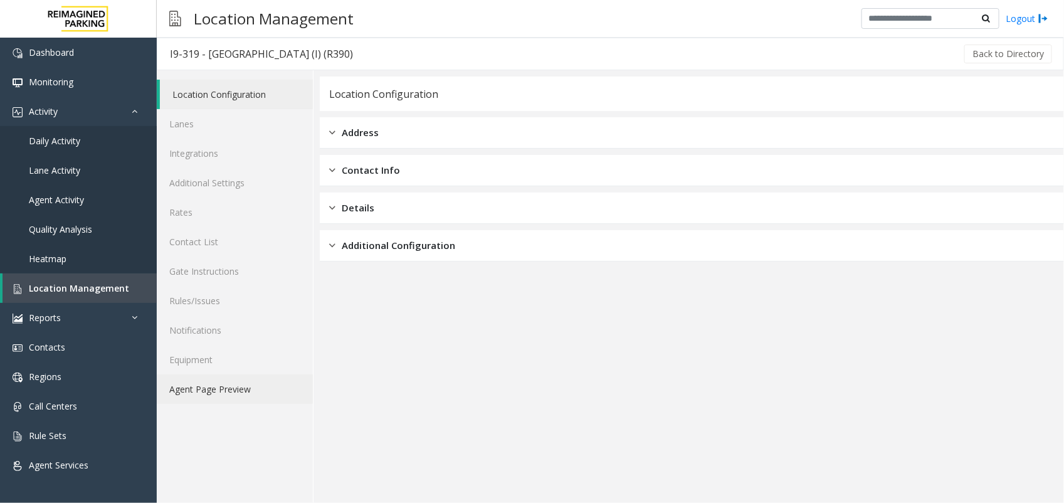
click at [226, 389] on link "Agent Page Preview" at bounding box center [235, 388] width 156 height 29
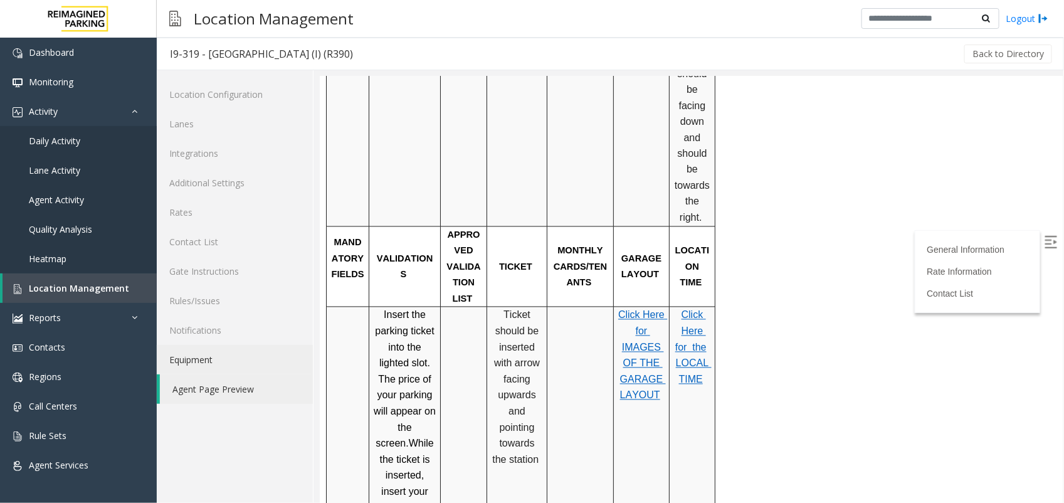
scroll to position [1019, 0]
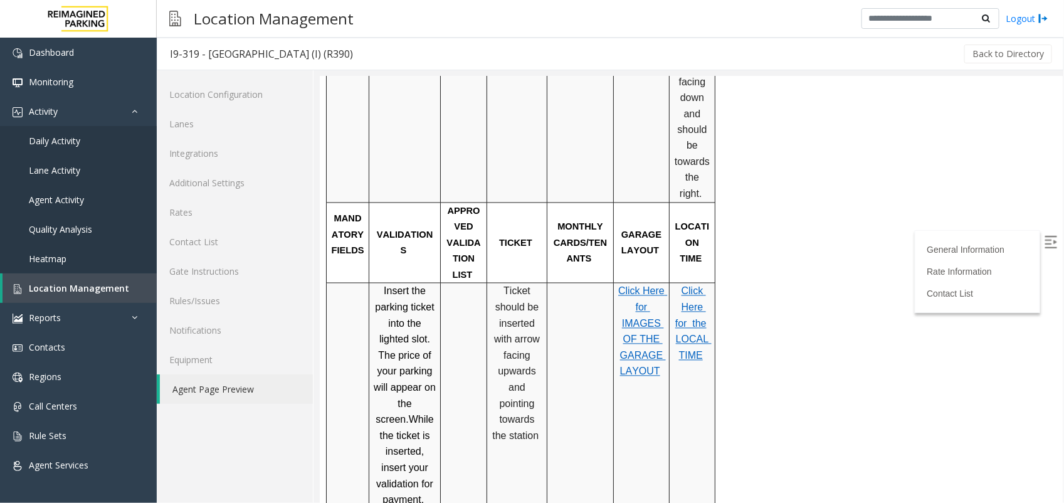
click at [696, 283] on p "Click Here for the" at bounding box center [692, 307] width 36 height 48
click at [693, 285] on span "Click Here for the" at bounding box center [690, 306] width 31 height 43
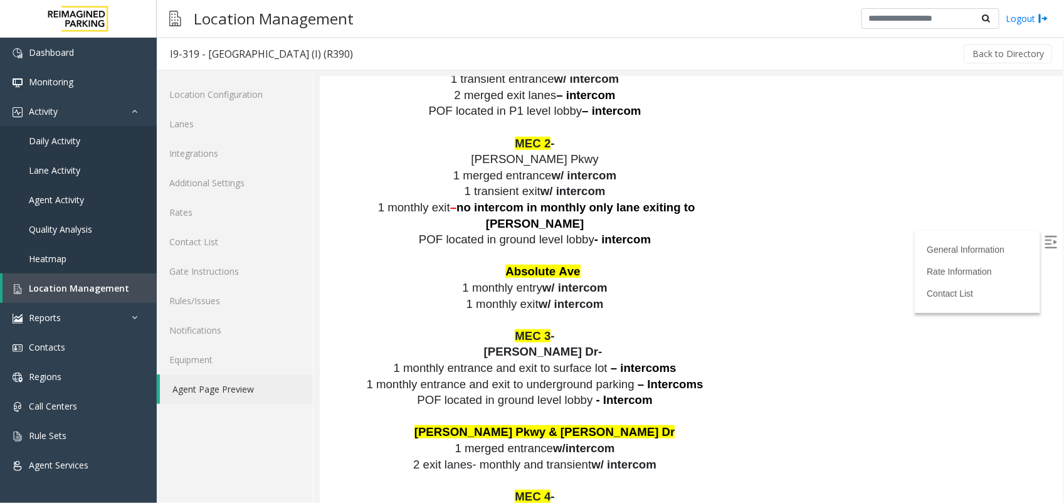
scroll to position [2256, 0]
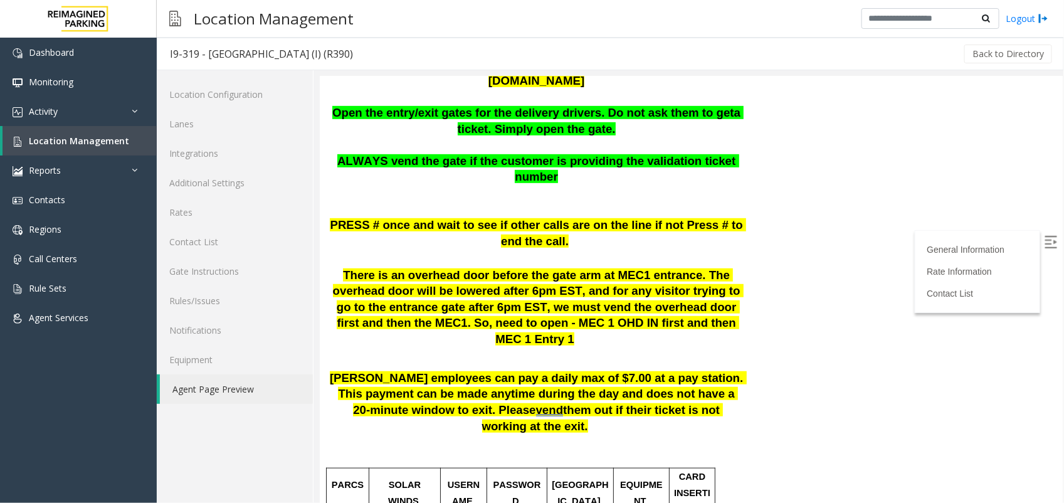
scroll to position [314, 0]
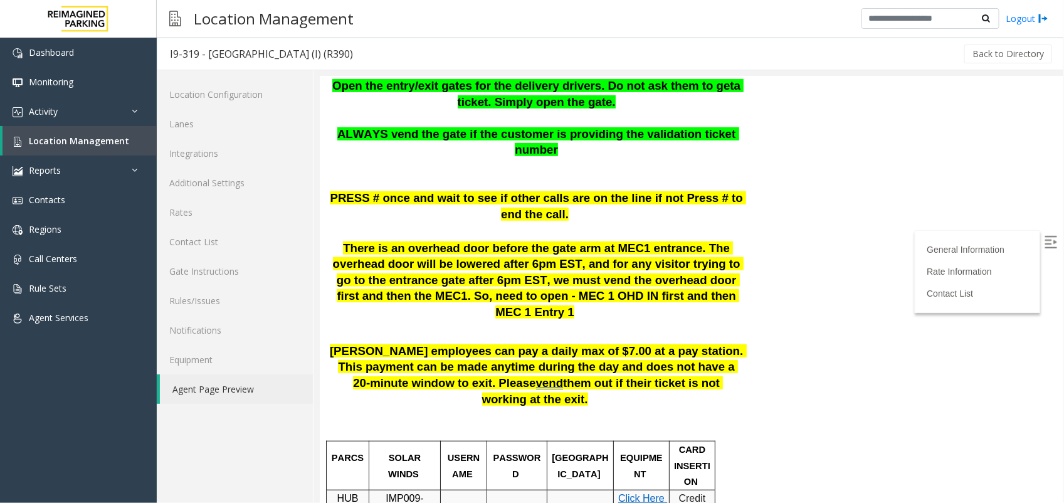
click at [1044, 242] on img at bounding box center [1050, 241] width 13 height 13
